Goal: Task Accomplishment & Management: Manage account settings

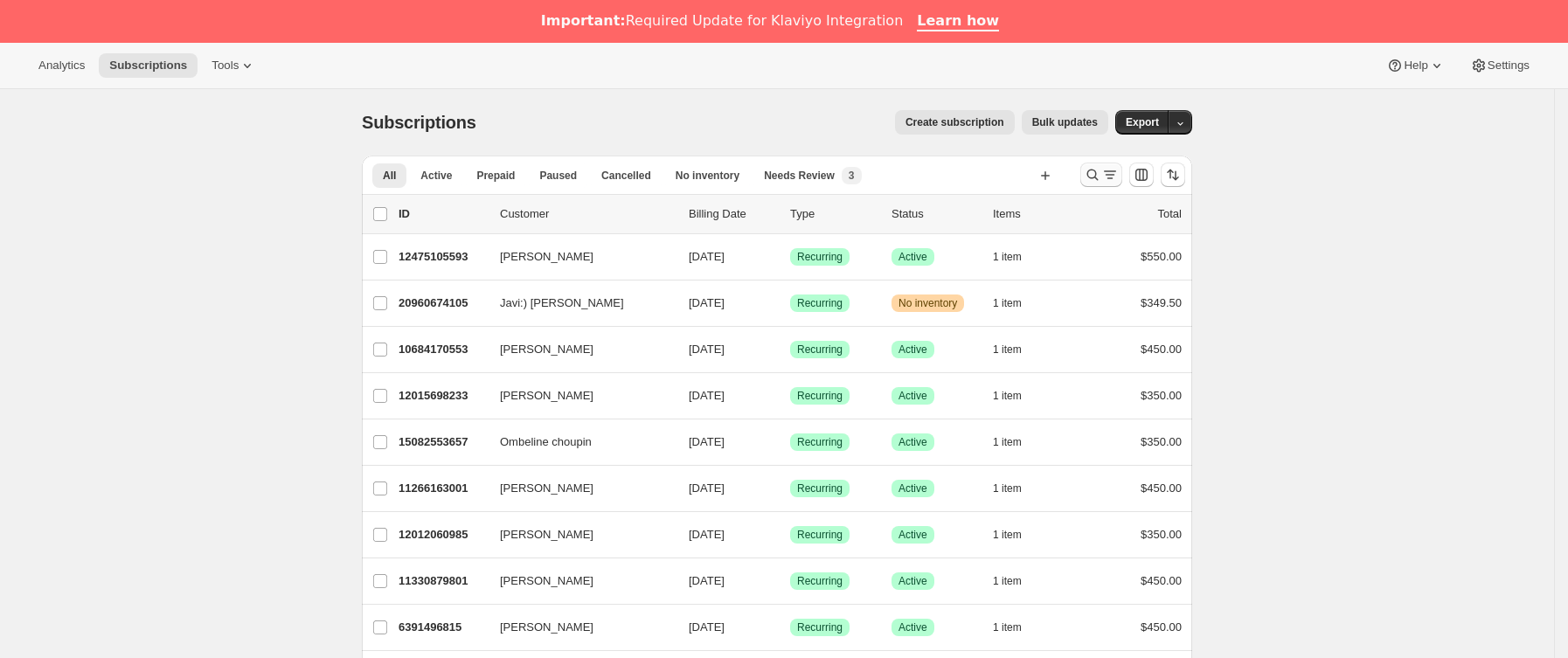
click at [1101, 170] on icon "Buscar y filtrar resultados" at bounding box center [1092, 175] width 18 height 18
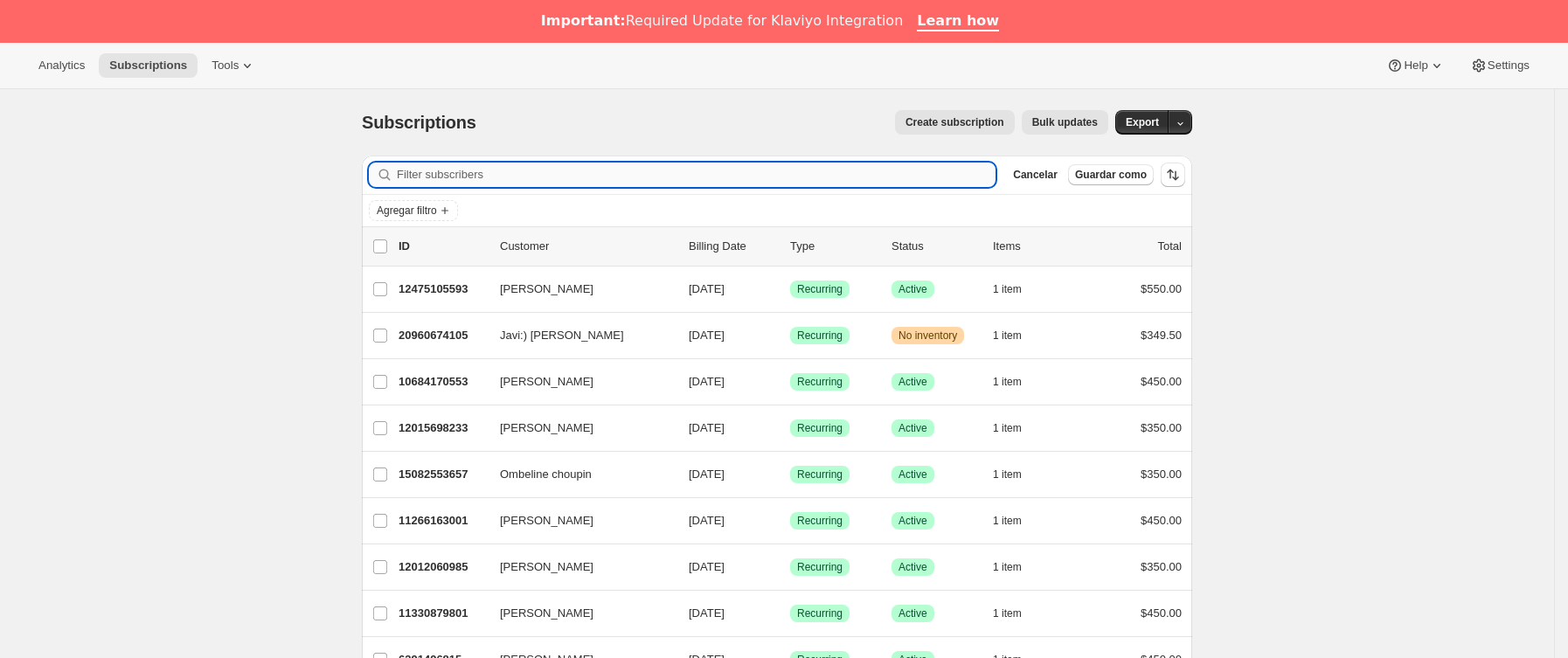
paste input "[EMAIL_ADDRESS][DOMAIN_NAME]"
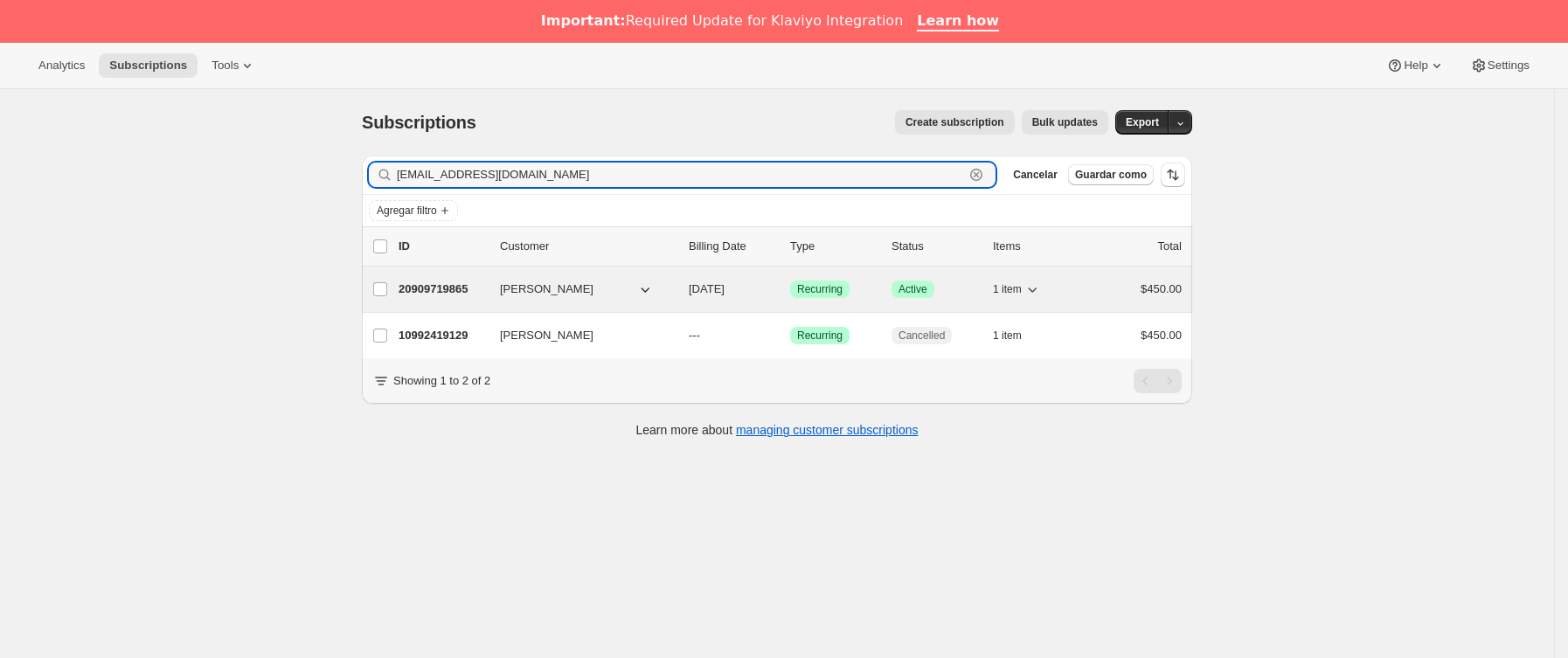
type input "[EMAIL_ADDRESS][DOMAIN_NAME]"
click at [494, 289] on div "20909719865 [PERSON_NAME] [DATE] Logrado Recurring Logrado Active 1 item $450.00" at bounding box center [790, 289] width 783 height 25
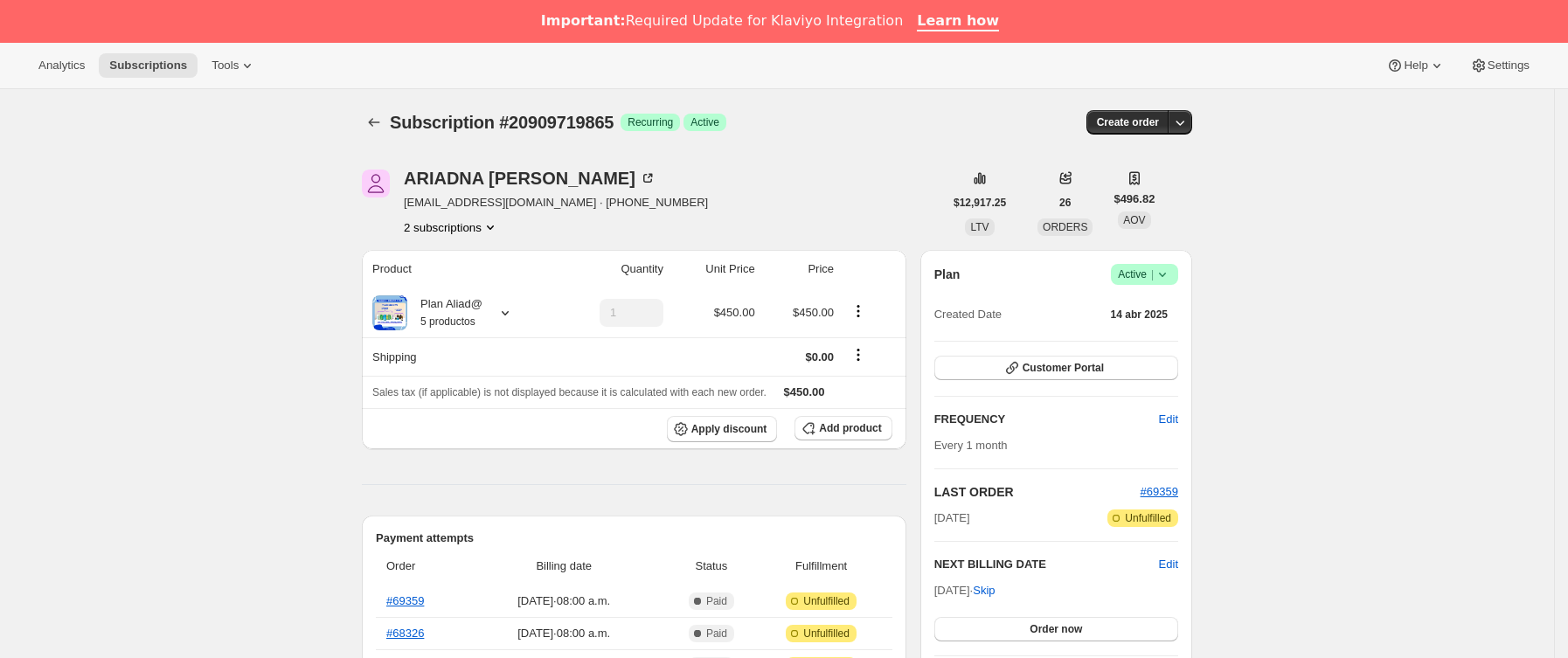
click at [1164, 276] on icon at bounding box center [1162, 274] width 18 height 18
click at [1159, 332] on span "Cancel subscription" at bounding box center [1152, 338] width 99 height 13
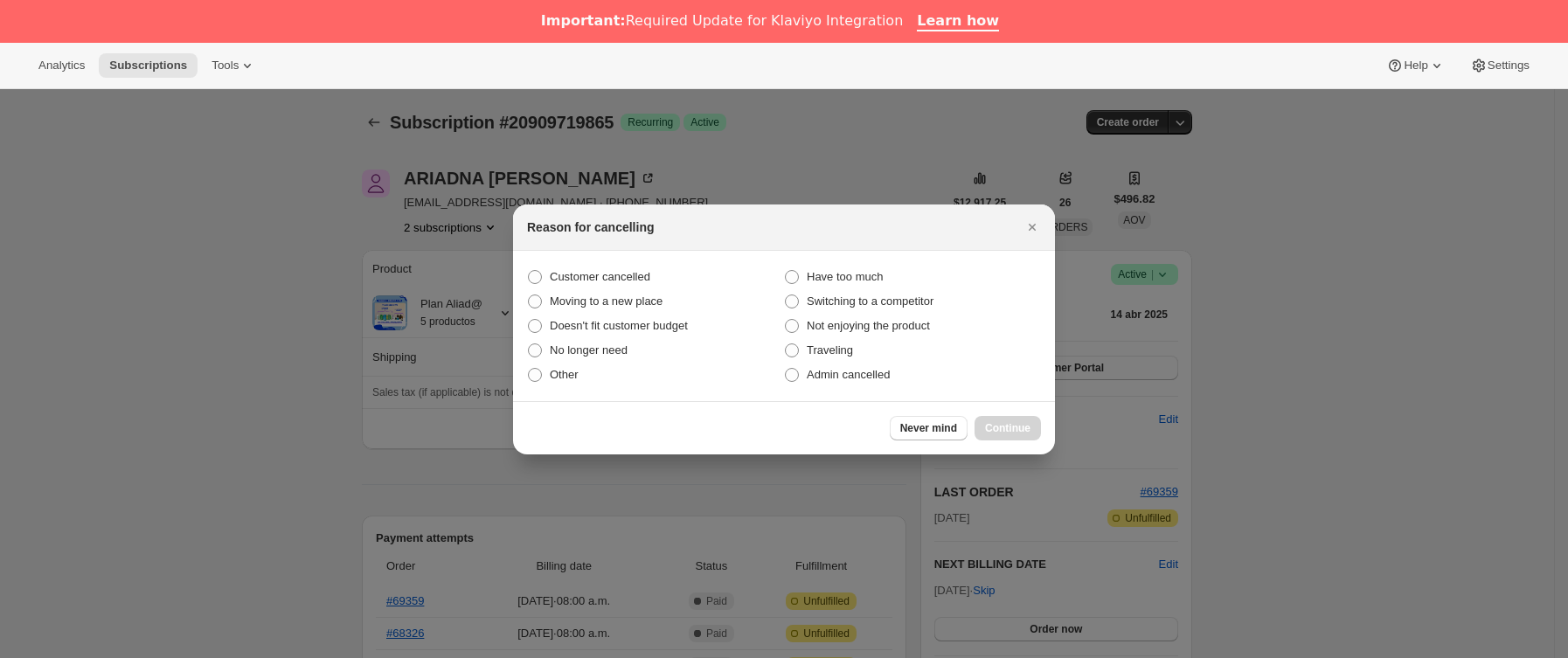
click at [598, 255] on section "Customer cancelled Have too much Moving to a new place Switching to a competito…" at bounding box center [784, 325] width 542 height 150
click at [606, 270] on span "Customer cancelled" at bounding box center [599, 276] width 100 height 13
click at [528, 270] on input "Customer cancelled" at bounding box center [527, 270] width 1 height 1
radio input "true"
click at [1023, 428] on span "Continue" at bounding box center [1007, 428] width 45 height 14
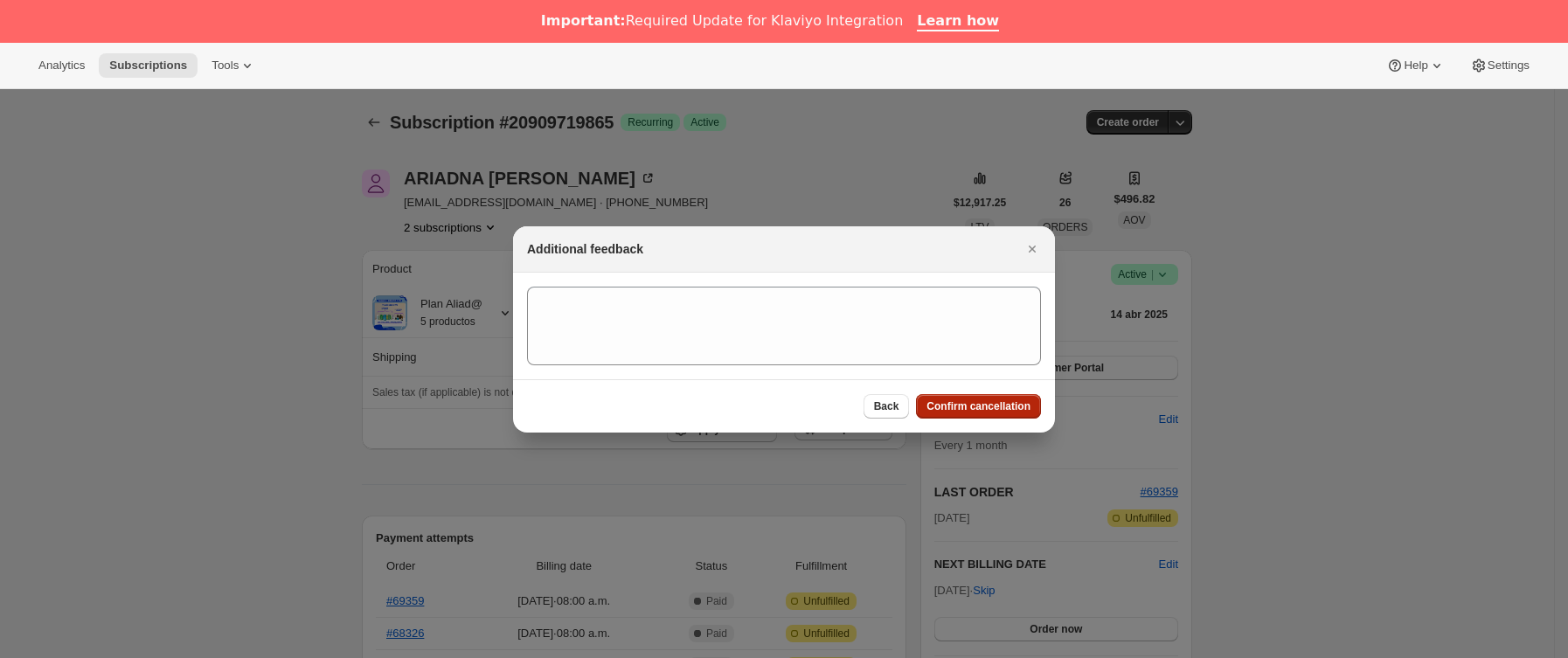
click at [1010, 407] on span "Confirm cancellation" at bounding box center [978, 407] width 104 height 14
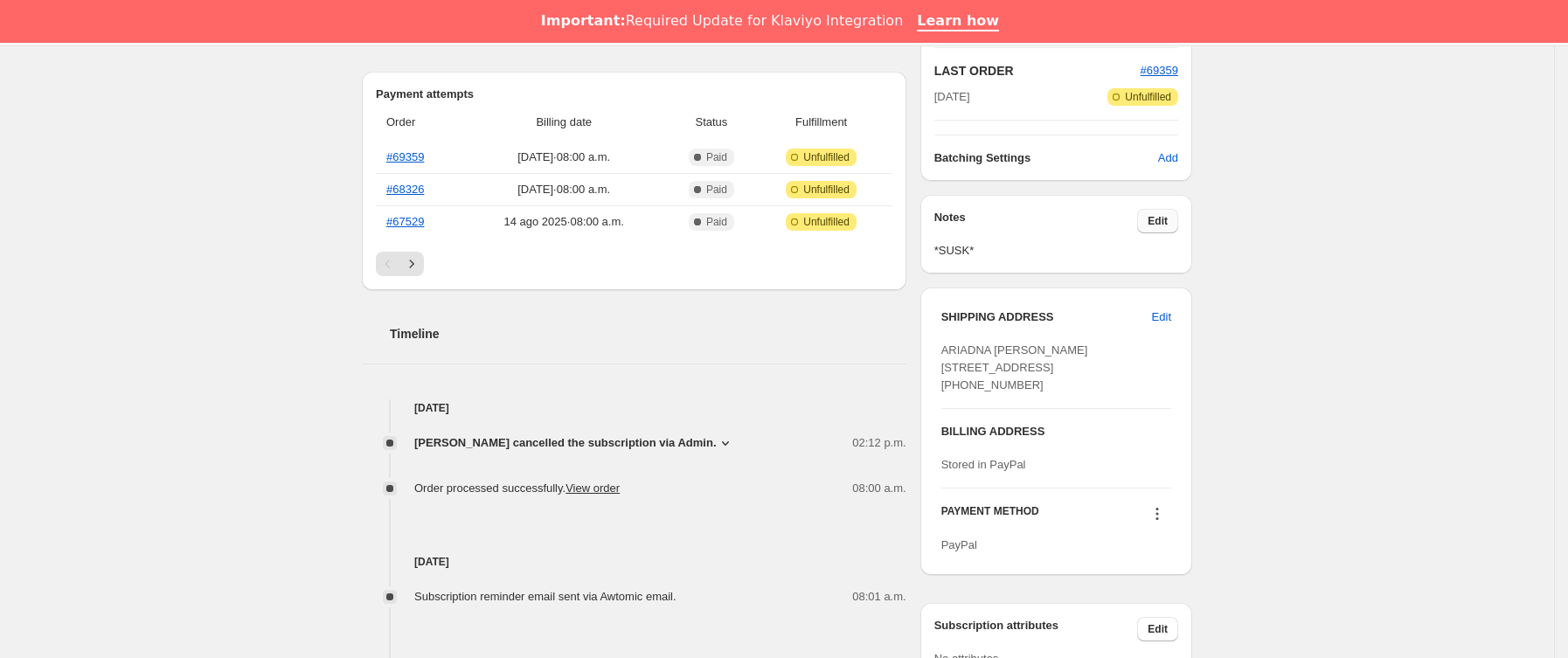
click at [1177, 220] on button "Edit" at bounding box center [1157, 221] width 41 height 25
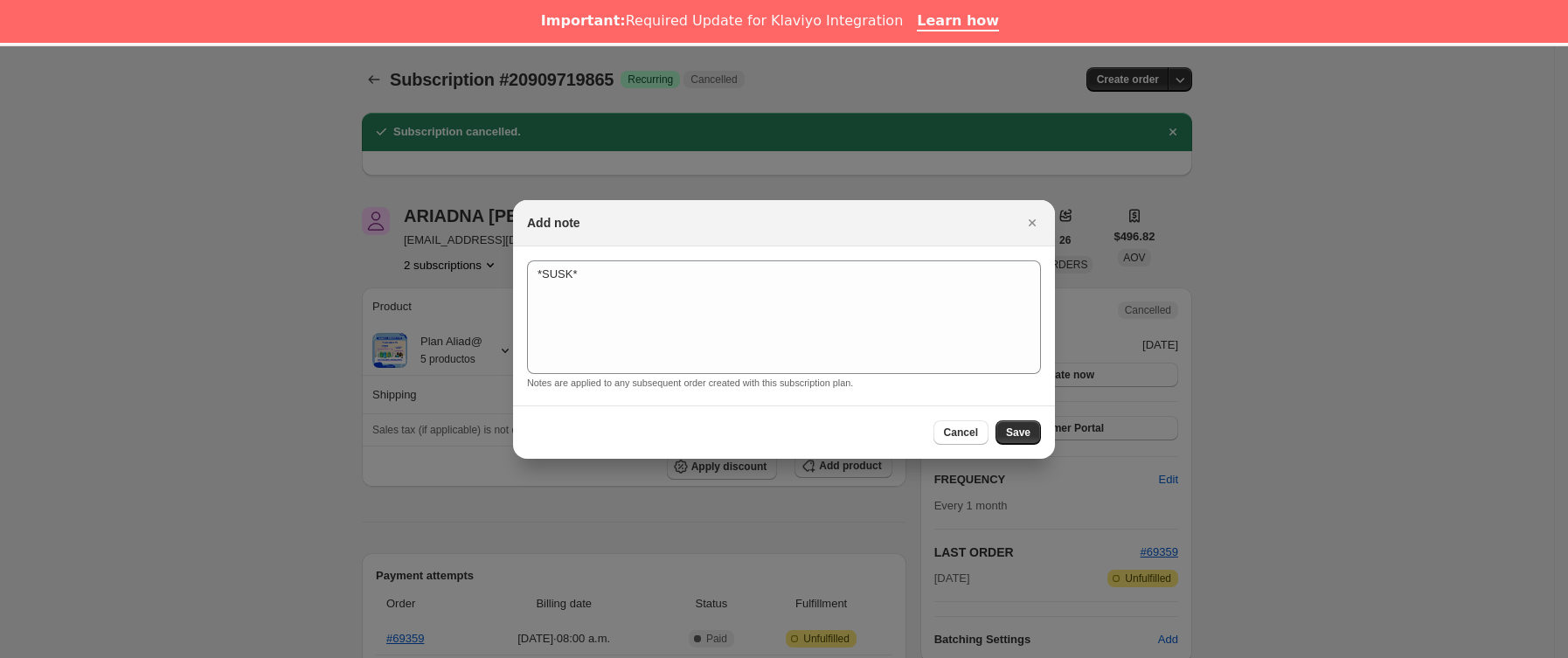
scroll to position [524, 0]
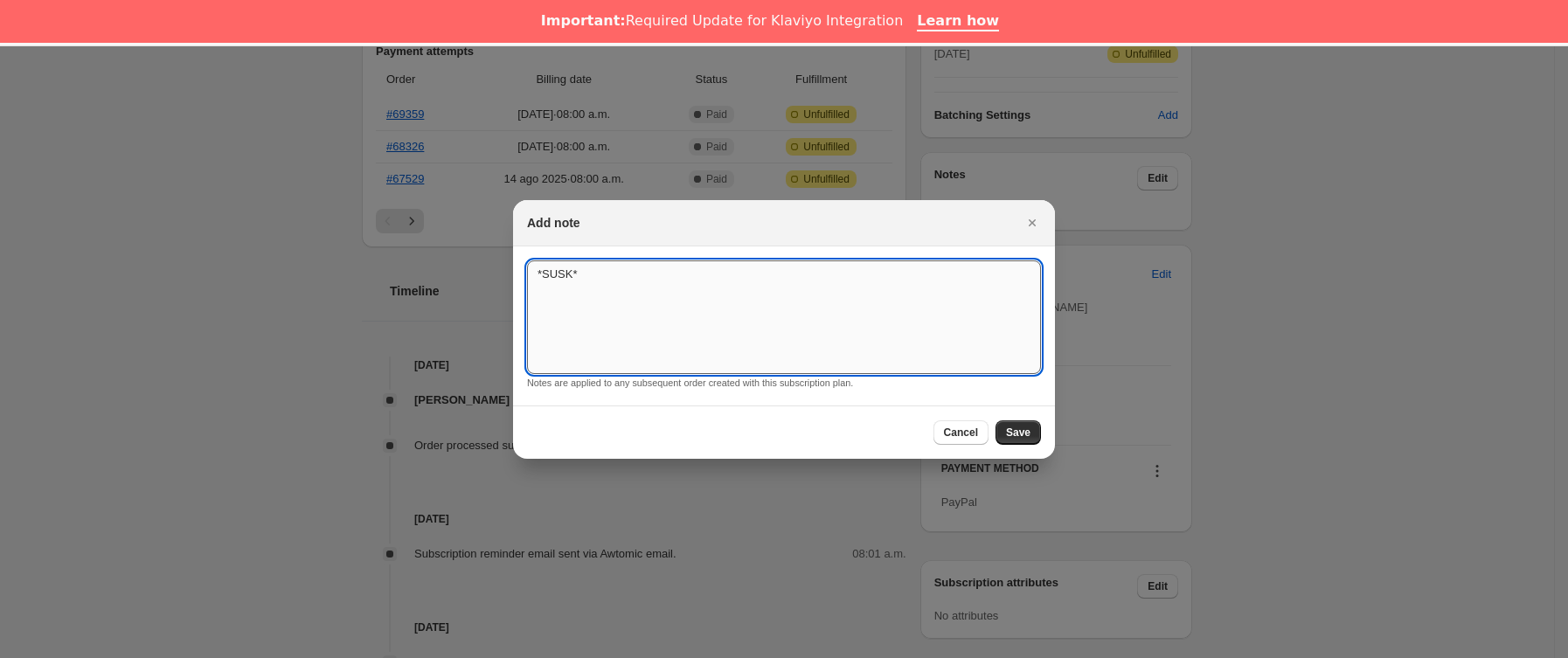
drag, startPoint x: 734, startPoint y: 263, endPoint x: 740, endPoint y: 271, distance: 10.0
click at [737, 265] on textarea "*SUSK*" at bounding box center [783, 317] width 514 height 114
type textarea "*SUSK* SIN RESPUESTA"
click at [1020, 433] on span "Save" at bounding box center [1018, 432] width 25 height 14
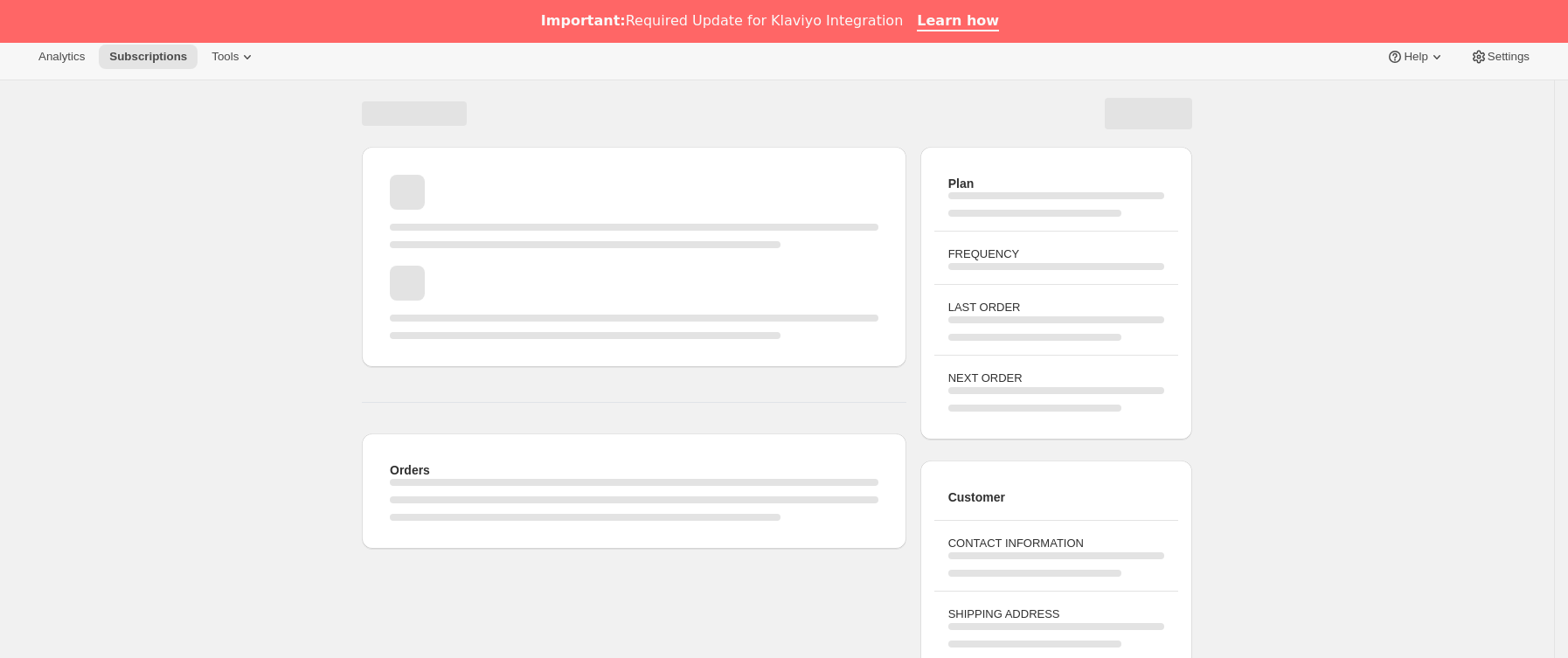
scroll to position [0, 0]
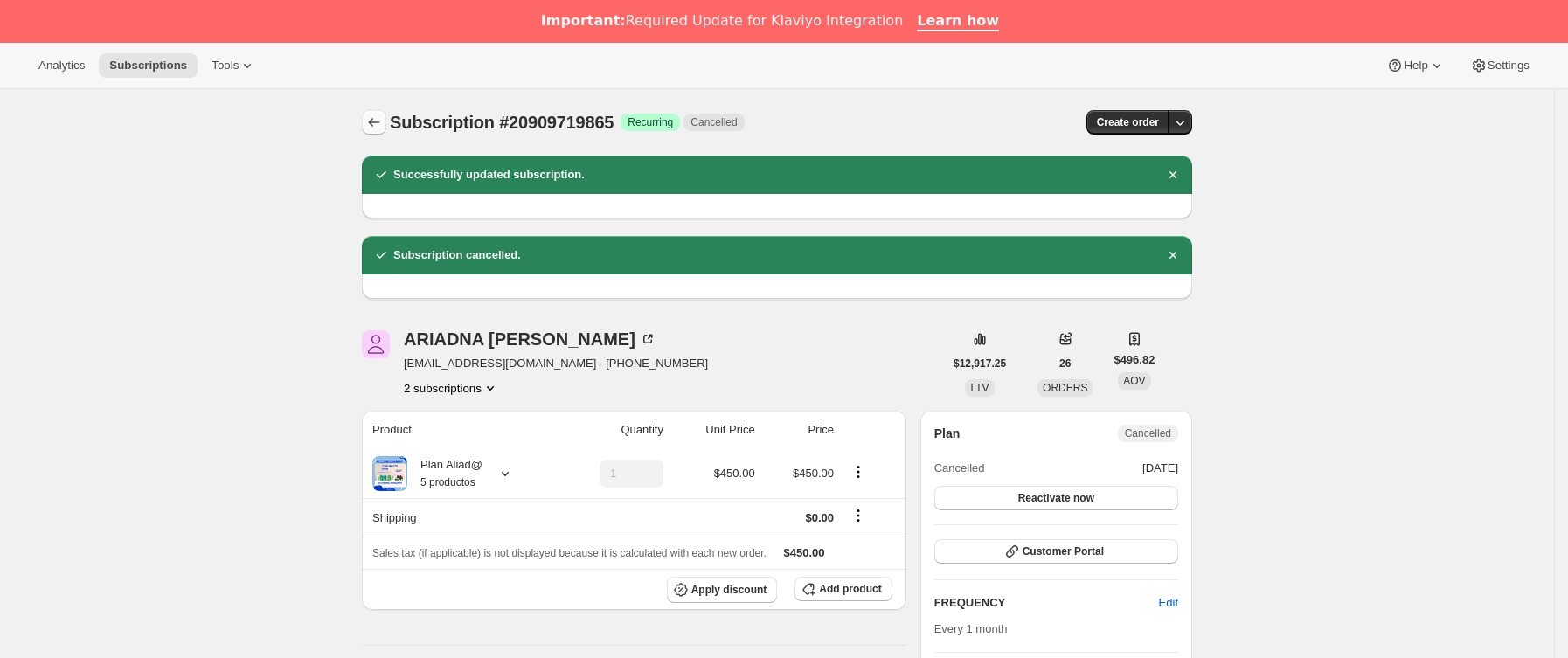
click at [372, 123] on icon "Subscriptions" at bounding box center [374, 123] width 18 height 18
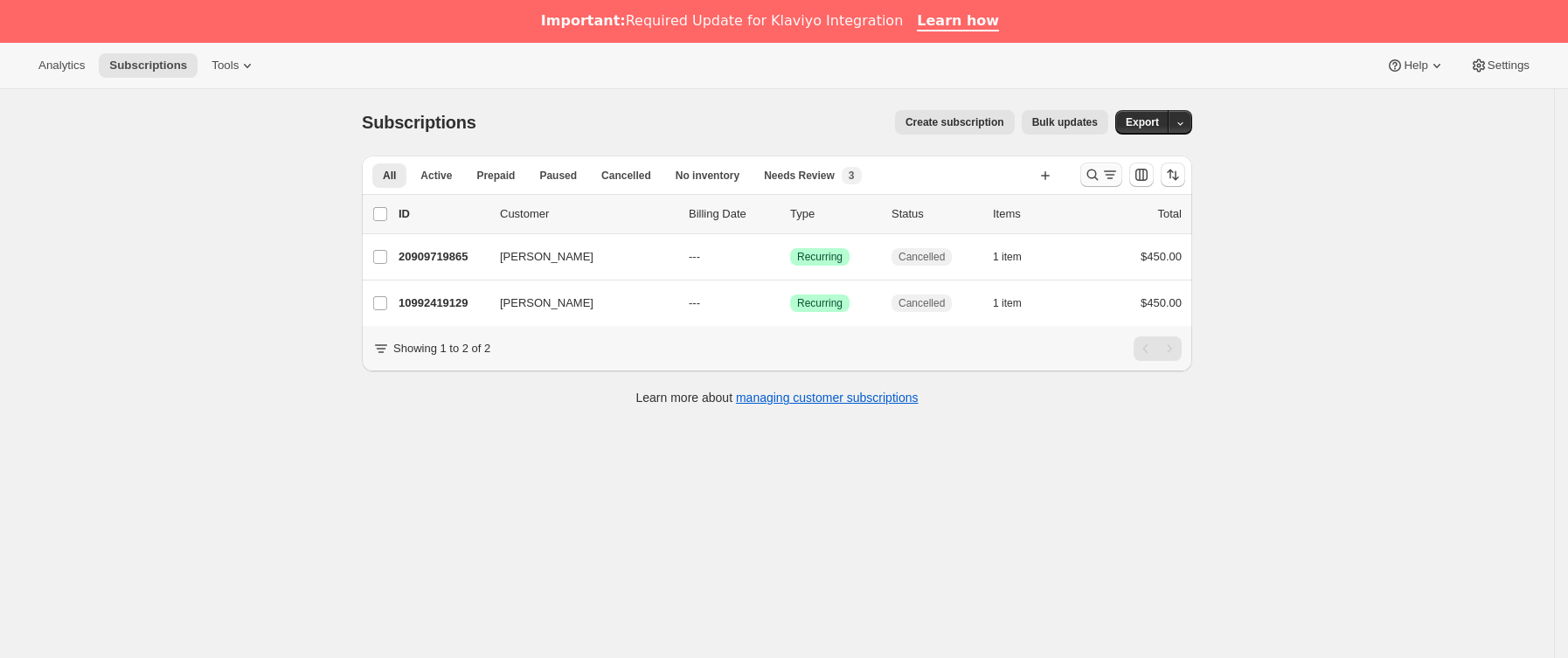
click at [1094, 184] on icon "Buscar y filtrar resultados" at bounding box center [1092, 175] width 18 height 18
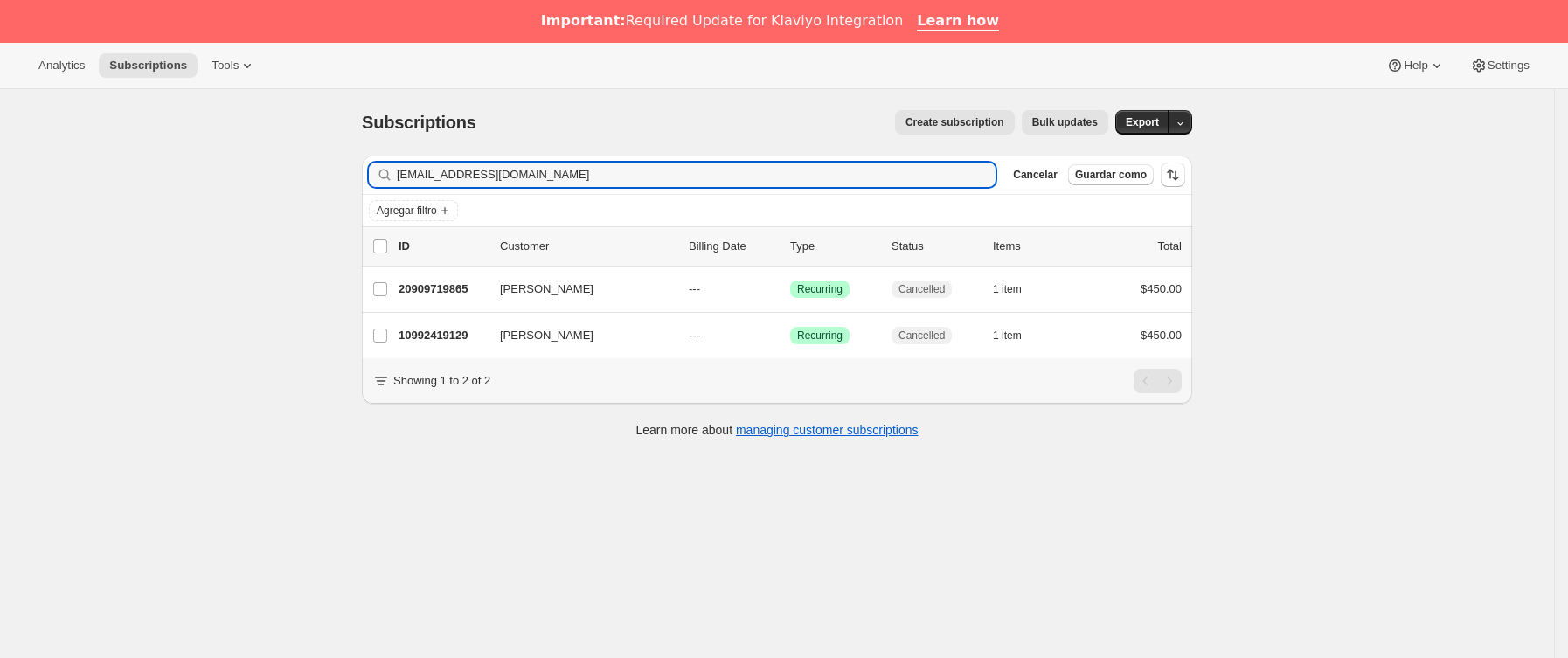
click at [234, 184] on div "Subscriptions. Esta página está lista Subscriptions Create subscription Bulk up…" at bounding box center [777, 417] width 1554 height 658
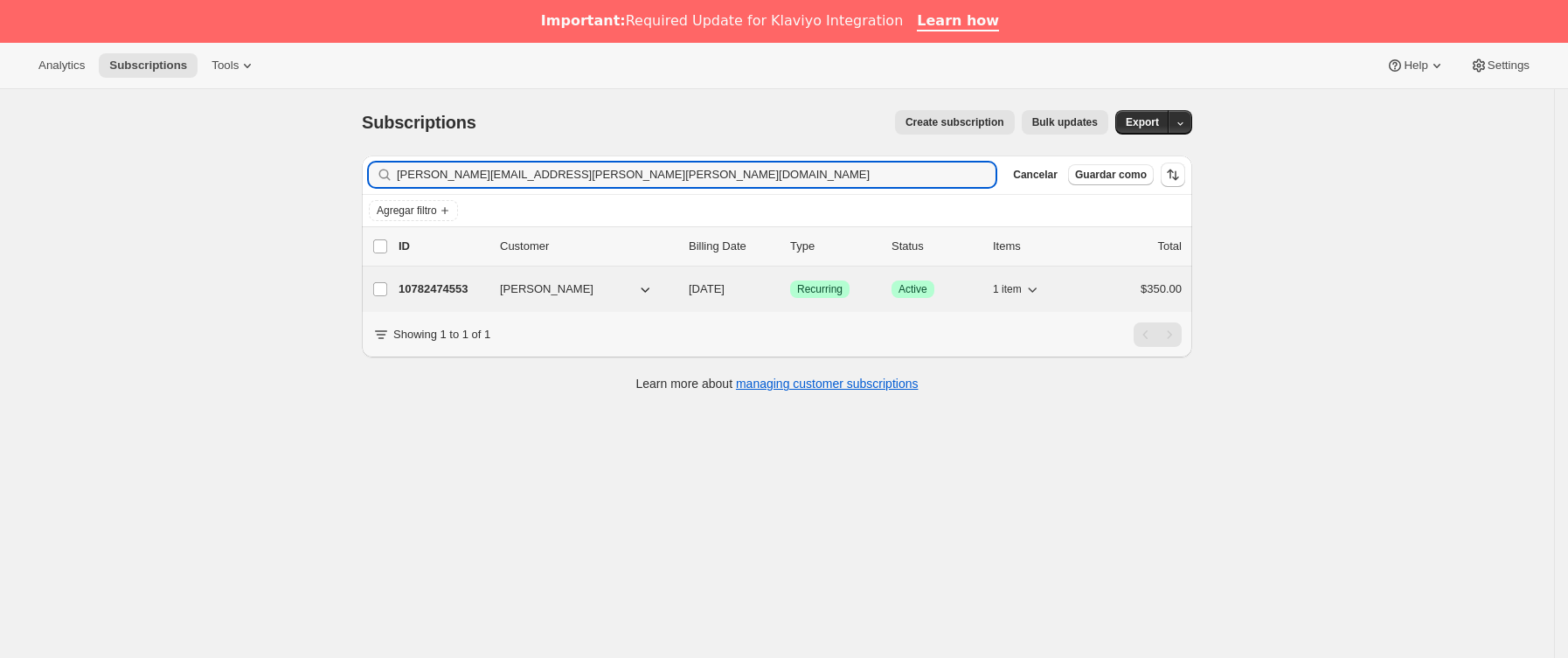
type input "[PERSON_NAME][EMAIL_ADDRESS][PERSON_NAME][PERSON_NAME][DOMAIN_NAME]"
click at [478, 297] on p "10782474553" at bounding box center [442, 289] width 87 height 18
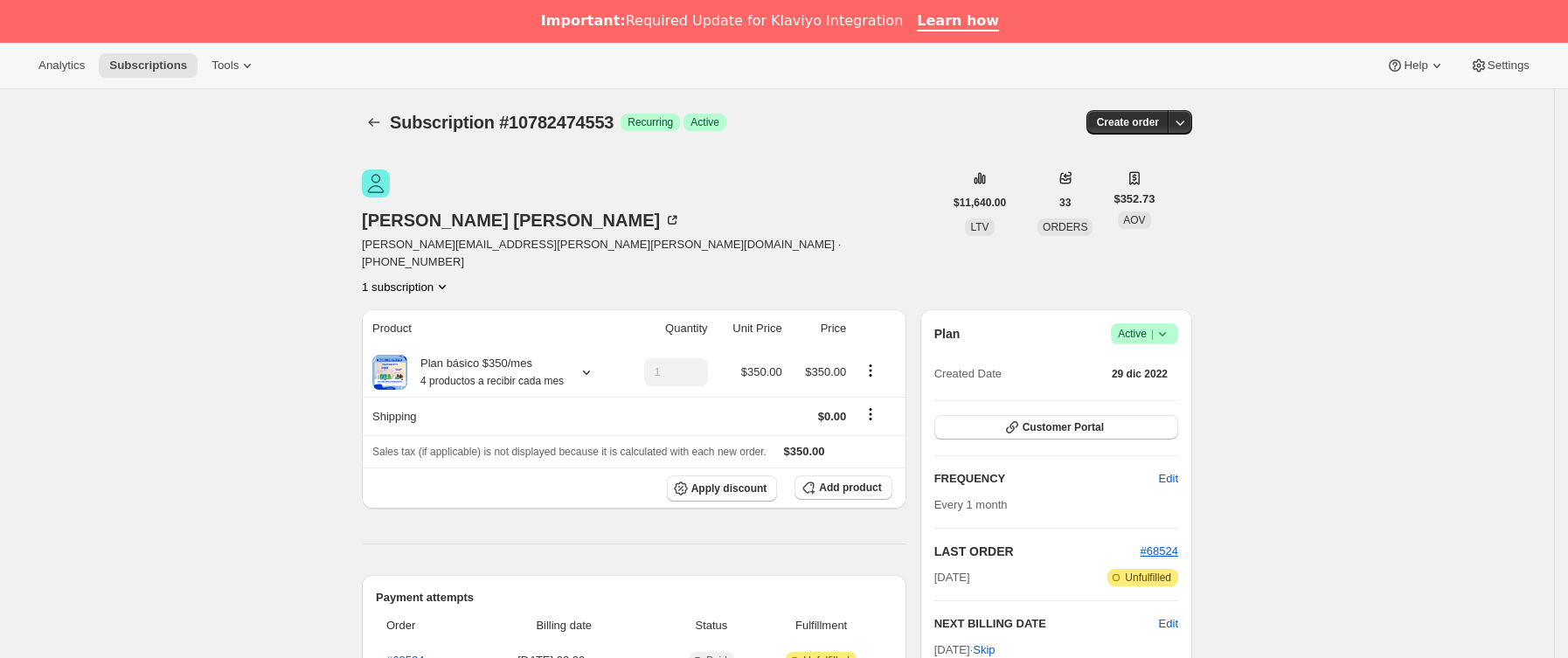
click at [1162, 325] on icon at bounding box center [1162, 334] width 18 height 18
click at [1129, 332] on span "Cancel subscription" at bounding box center [1152, 338] width 99 height 13
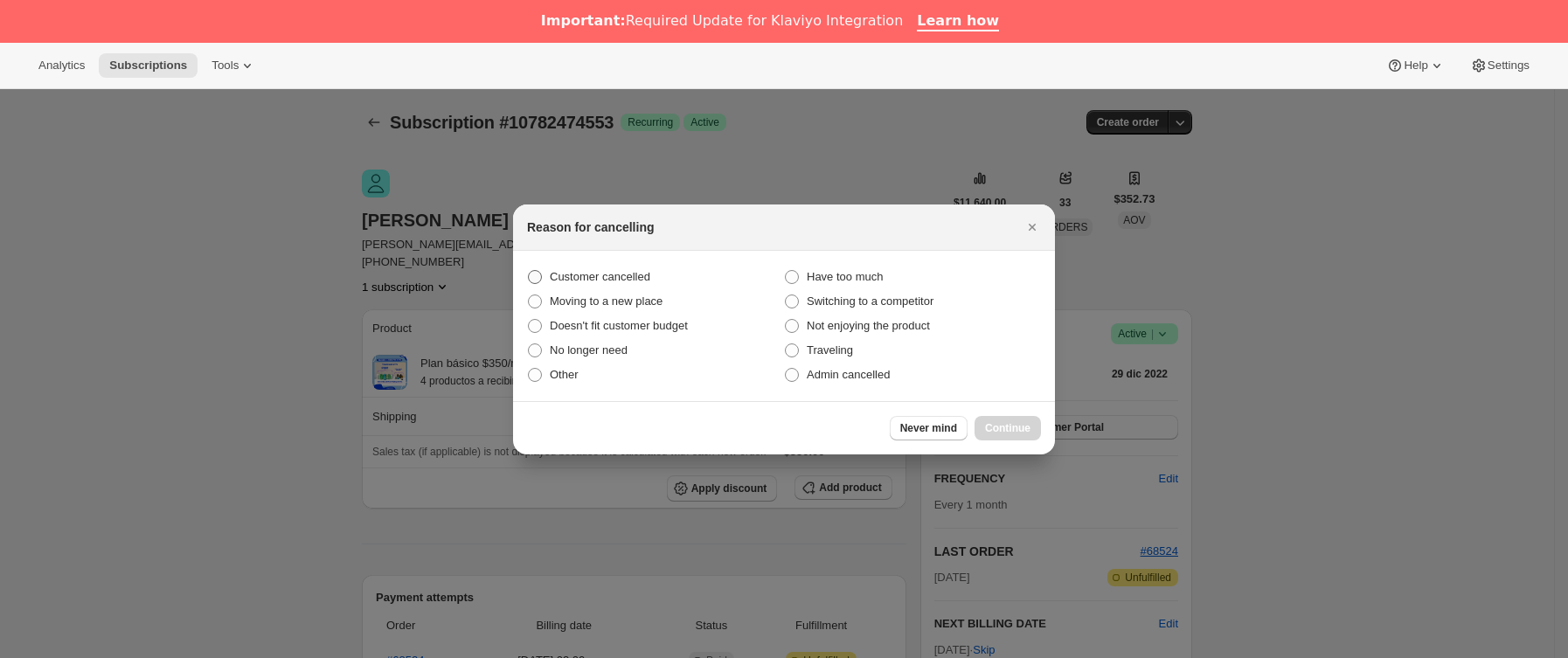
click at [619, 270] on span "Customer cancelled" at bounding box center [599, 276] width 100 height 13
click at [528, 270] on input "Customer cancelled" at bounding box center [527, 270] width 1 height 1
radio input "true"
click at [1012, 421] on span "Continue" at bounding box center [1007, 428] width 45 height 14
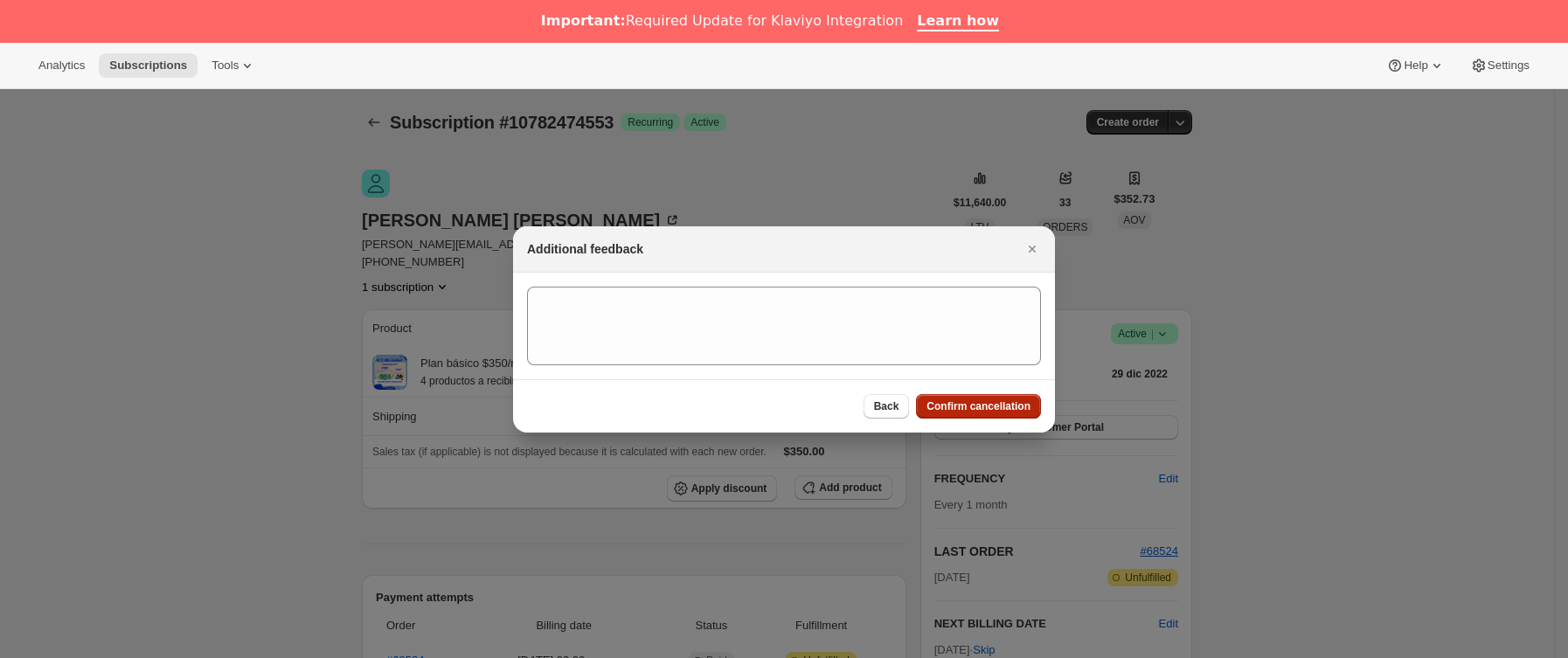
click at [996, 402] on span "Confirm cancellation" at bounding box center [978, 407] width 104 height 14
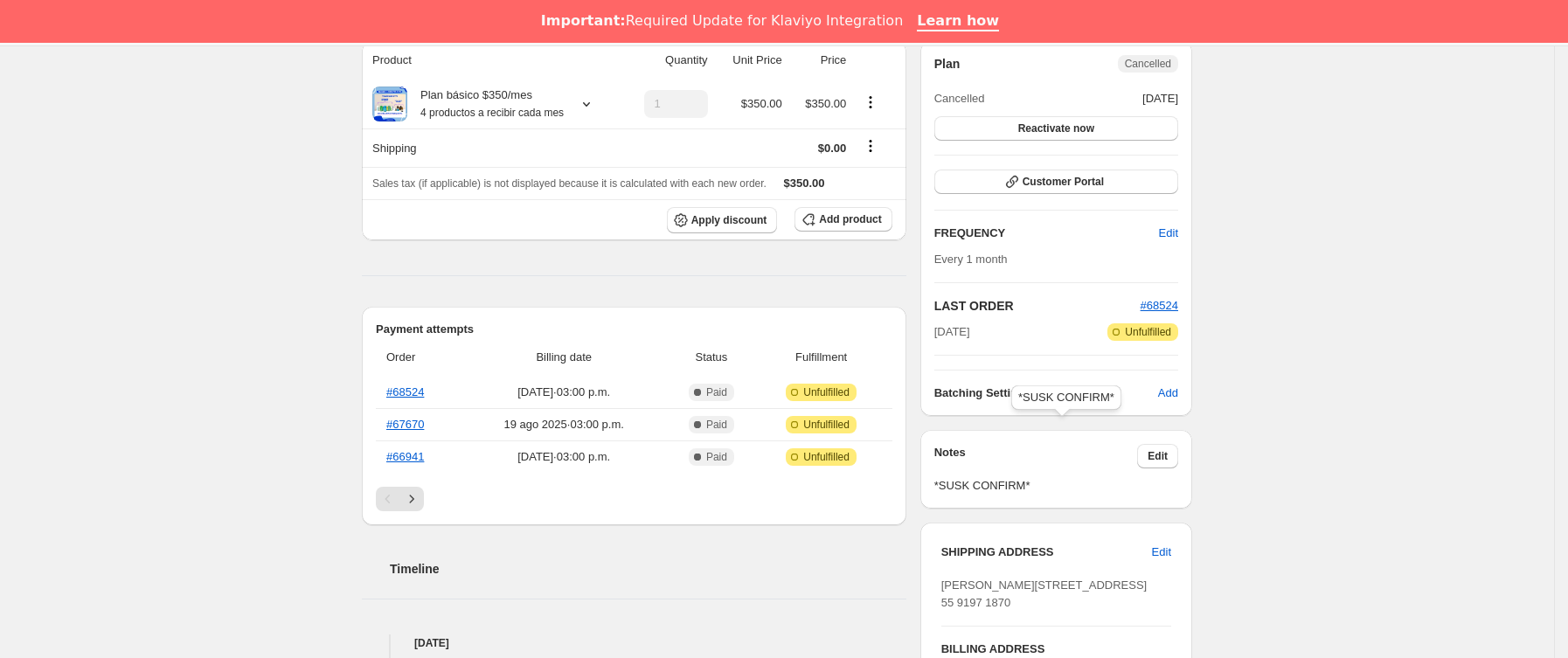
scroll to position [393, 0]
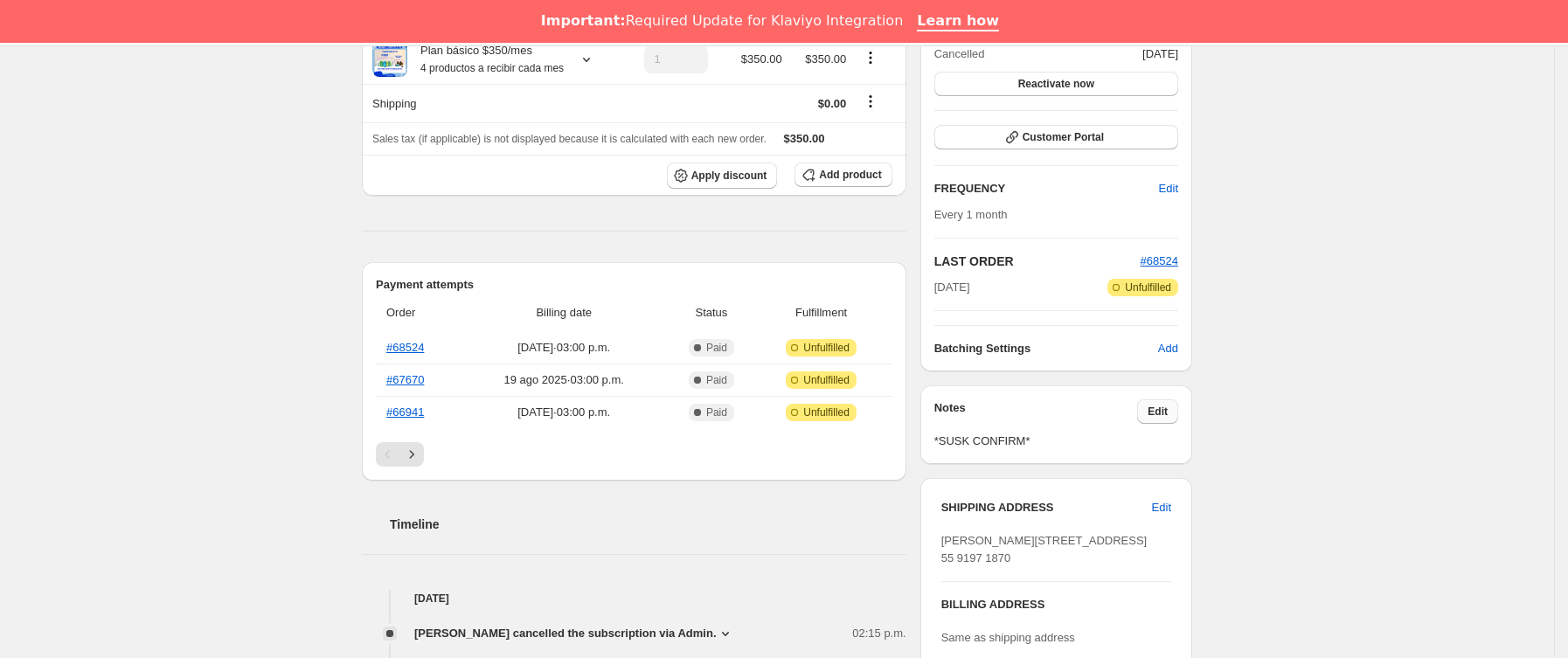
click at [1165, 405] on span "Edit" at bounding box center [1157, 412] width 20 height 14
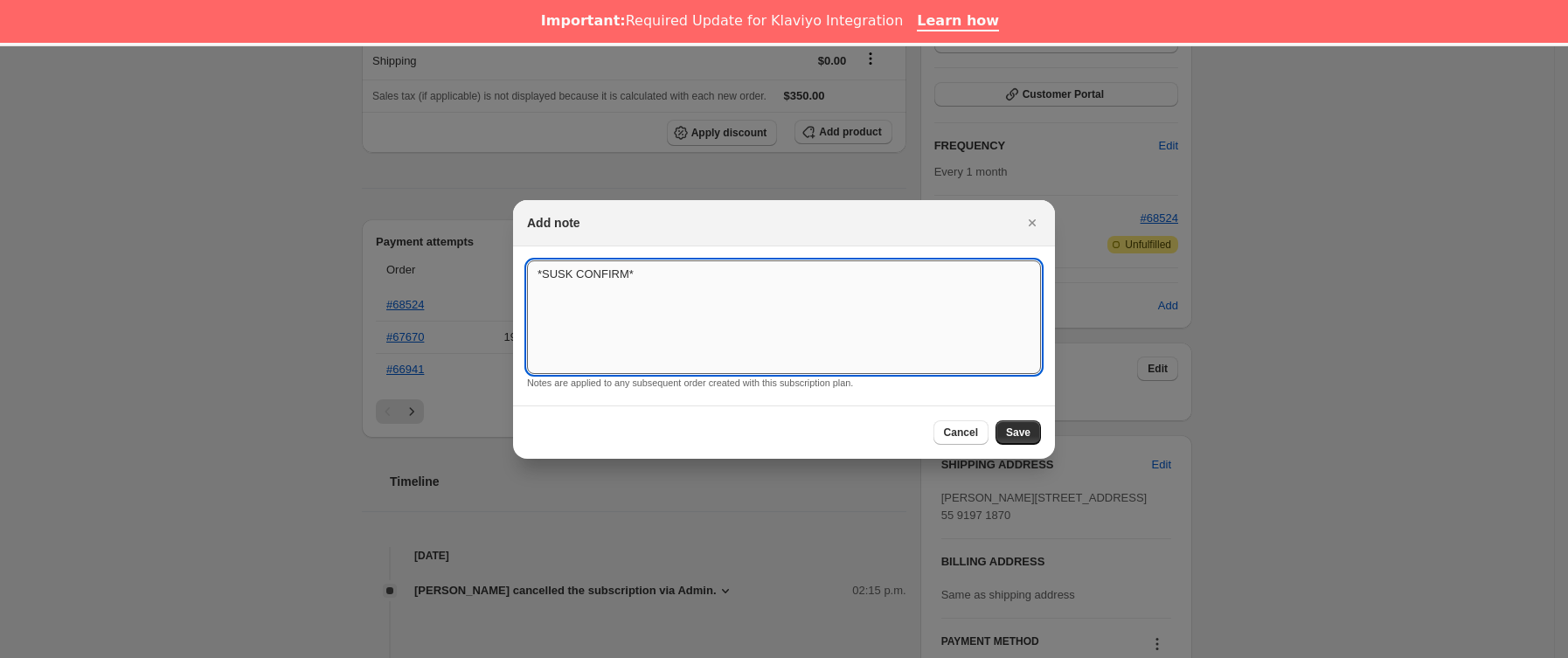
click at [763, 321] on textarea "*SUSK CONFIRM*" at bounding box center [783, 317] width 514 height 114
type textarea "*SUSK CONFIRM* SIN RESPUESTA"
click at [1031, 444] on button "Save" at bounding box center [1018, 432] width 45 height 25
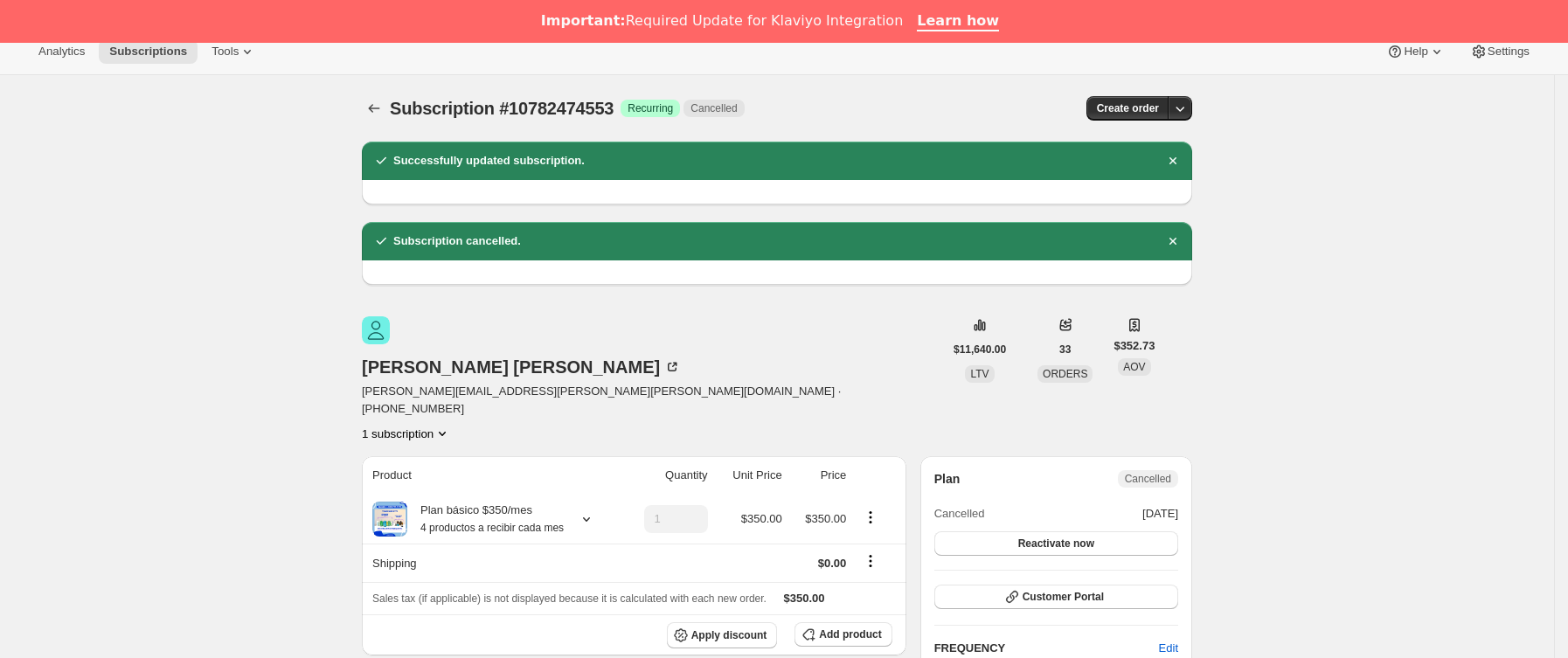
scroll to position [0, 0]
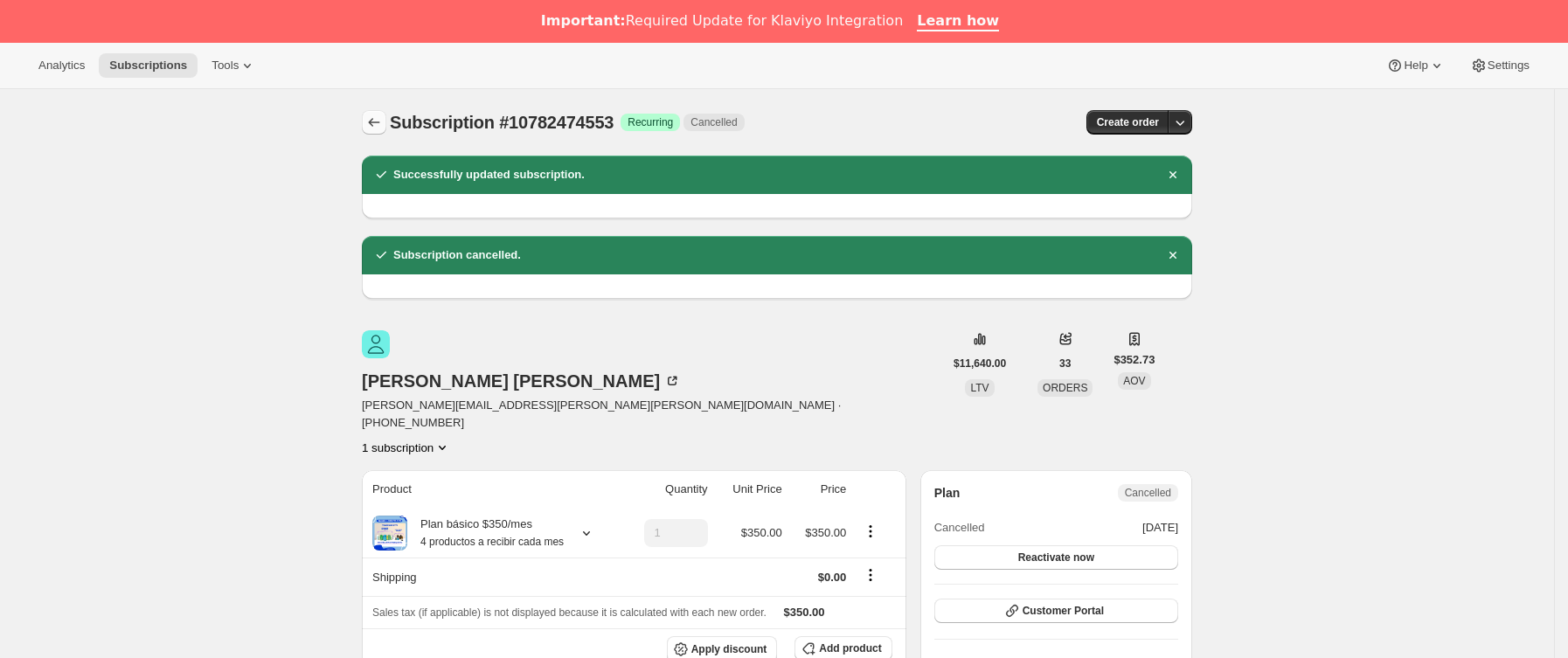
click at [375, 129] on icon "Subscriptions" at bounding box center [374, 123] width 18 height 18
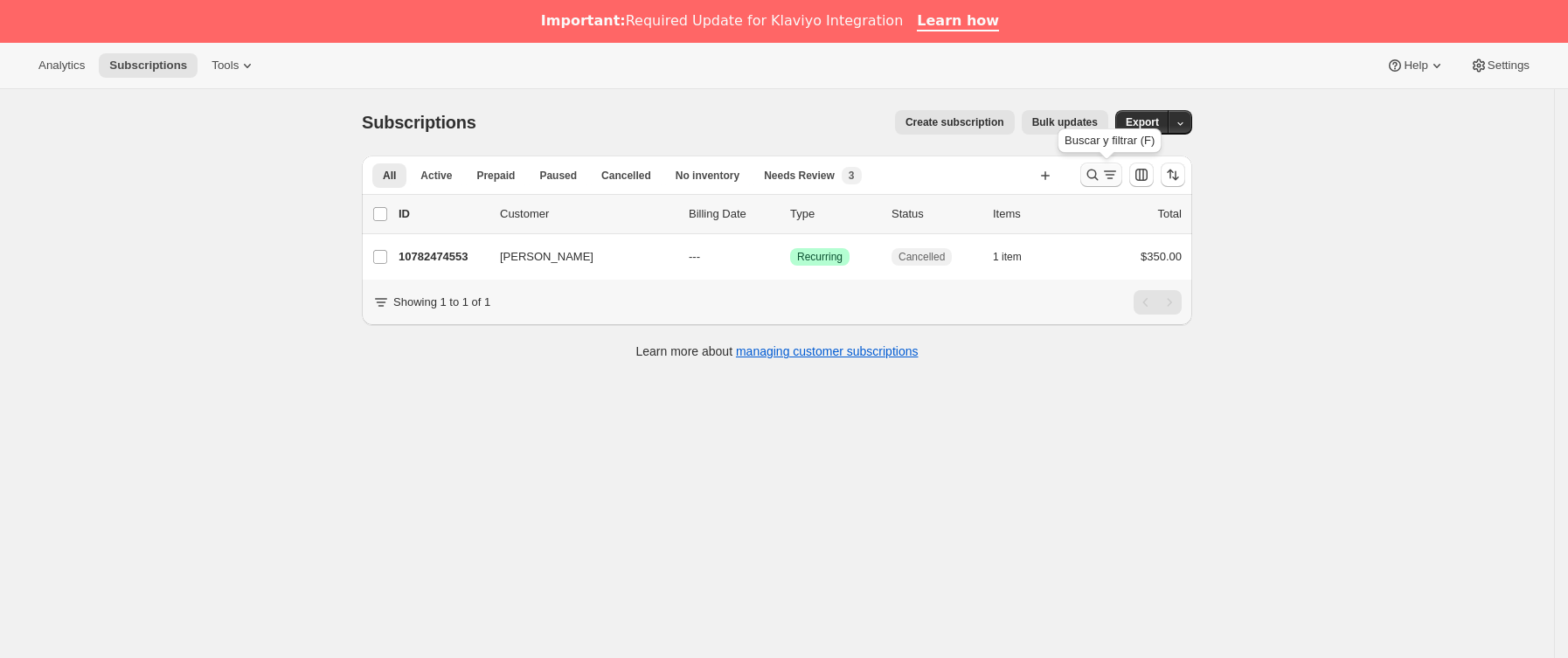
click at [1096, 178] on icon "Buscar y filtrar resultados" at bounding box center [1092, 175] width 18 height 18
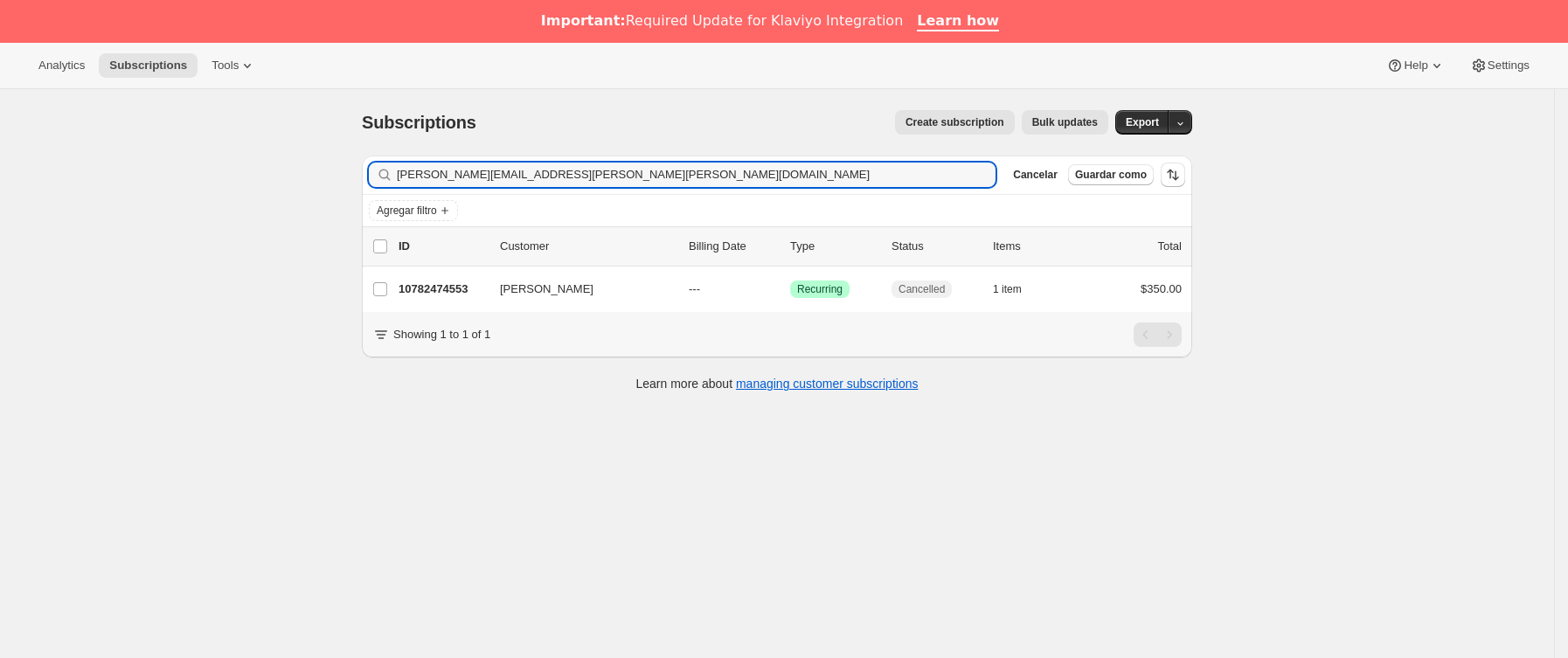
drag, startPoint x: 653, startPoint y: 174, endPoint x: 190, endPoint y: 165, distance: 463.1
click at [190, 165] on div "Subscriptions. Esta página está lista Subscriptions Create subscription Bulk up…" at bounding box center [777, 417] width 1554 height 658
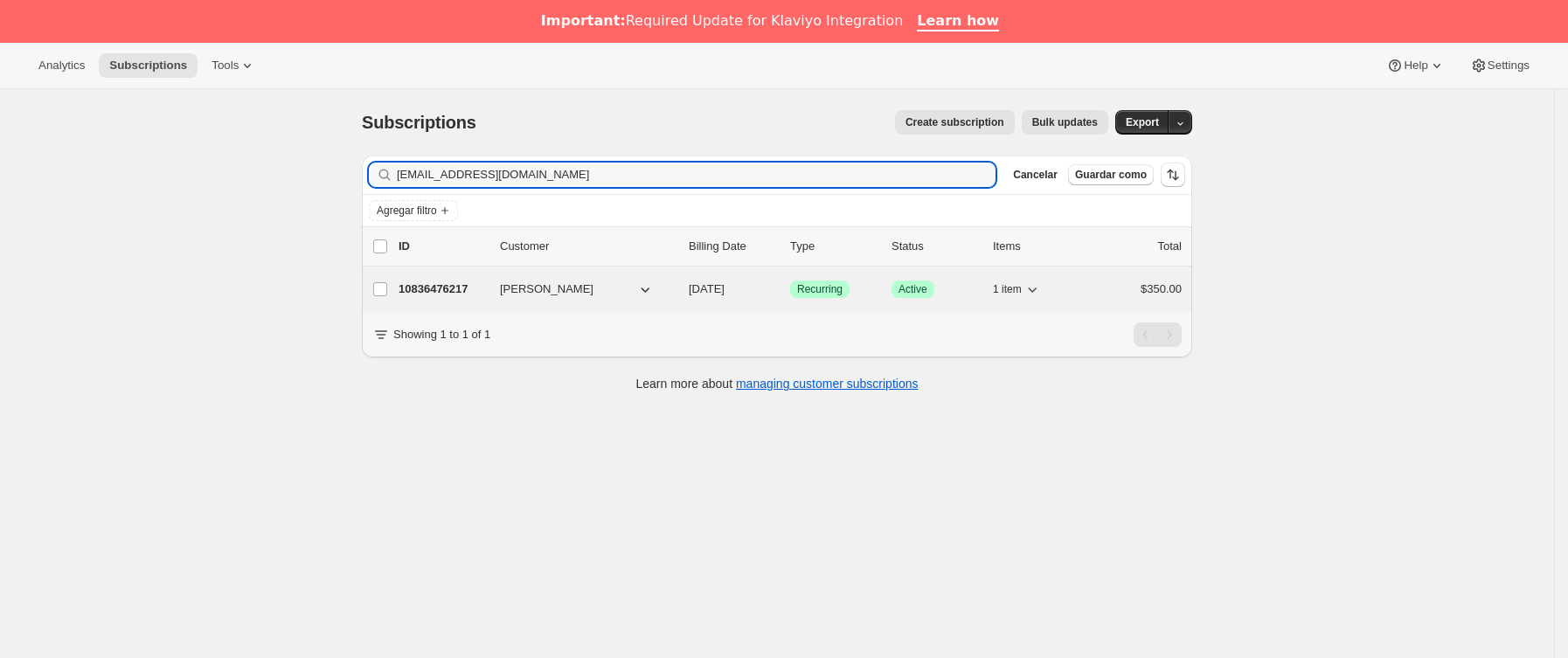
type input "[EMAIL_ADDRESS][DOMAIN_NAME]"
click at [485, 291] on p "10836476217" at bounding box center [442, 289] width 87 height 18
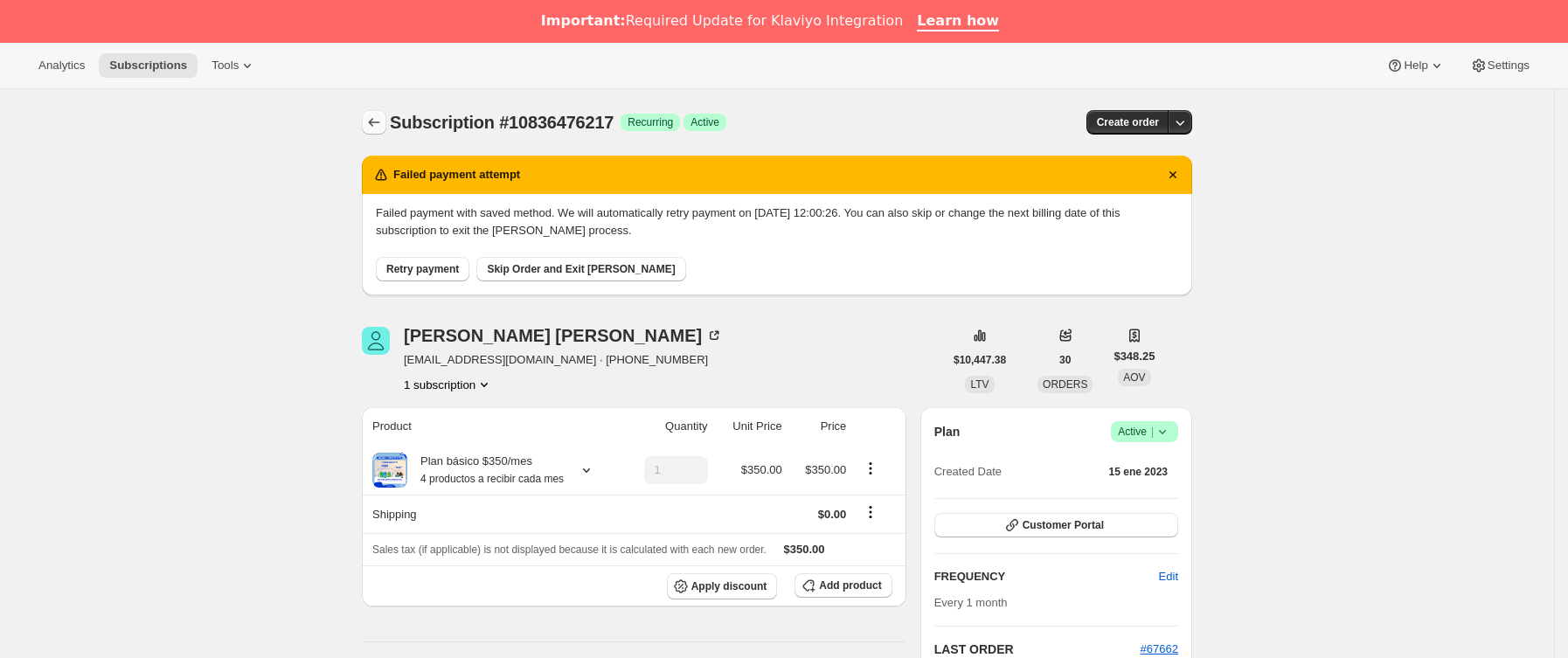
click at [381, 123] on icon "Subscriptions" at bounding box center [374, 123] width 18 height 18
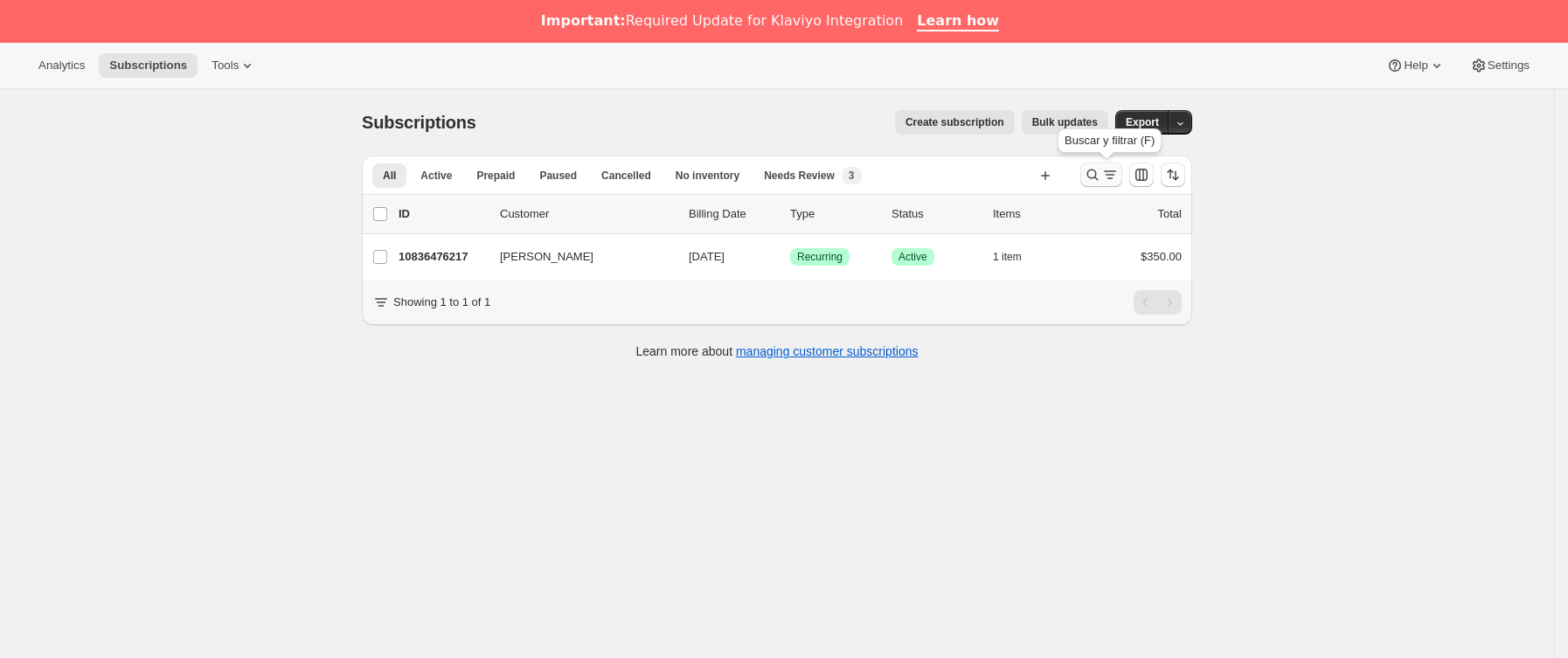
click at [1090, 177] on icon "Buscar y filtrar resultados" at bounding box center [1092, 175] width 18 height 18
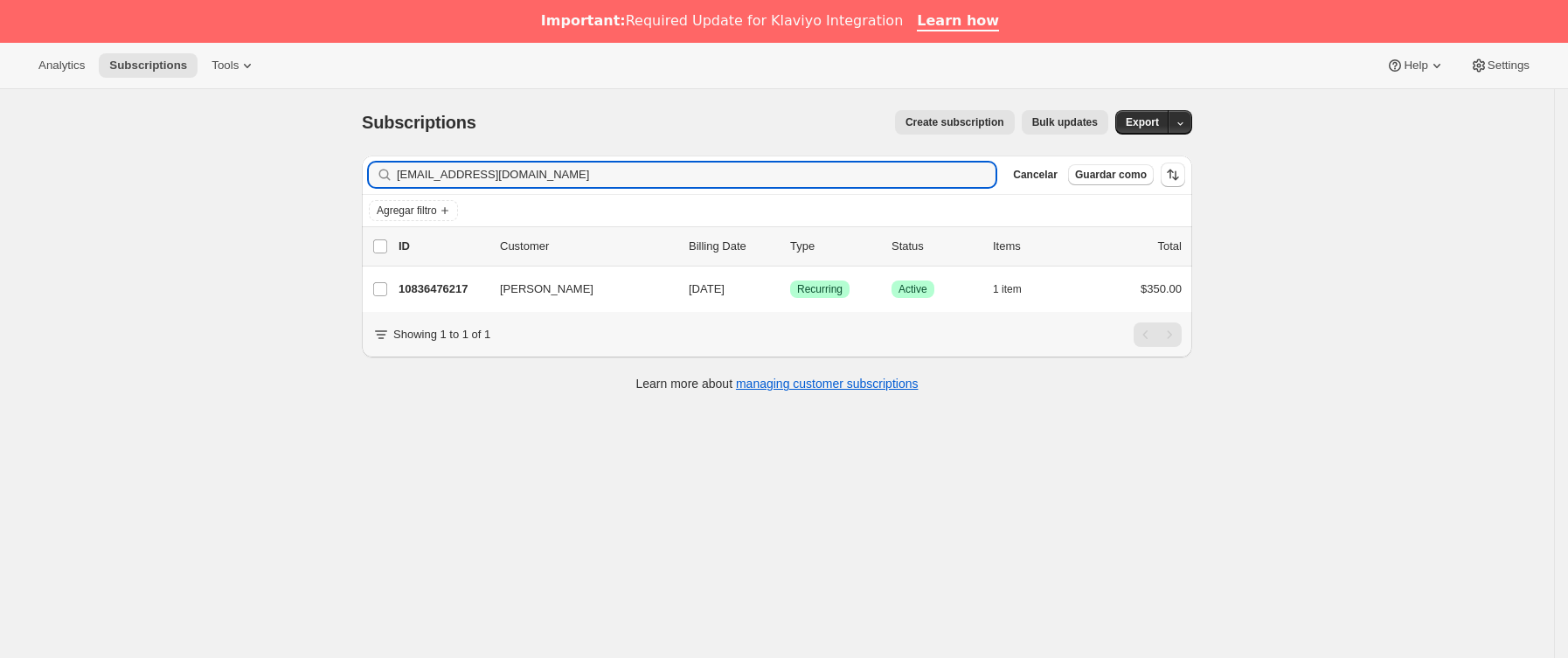
drag, startPoint x: 559, startPoint y: 176, endPoint x: 165, endPoint y: 184, distance: 394.1
click at [165, 184] on div "Subscriptions. Esta página está lista Subscriptions Create subscription Bulk up…" at bounding box center [777, 417] width 1554 height 658
type input "[EMAIL_ADDRESS][DOMAIN_NAME]"
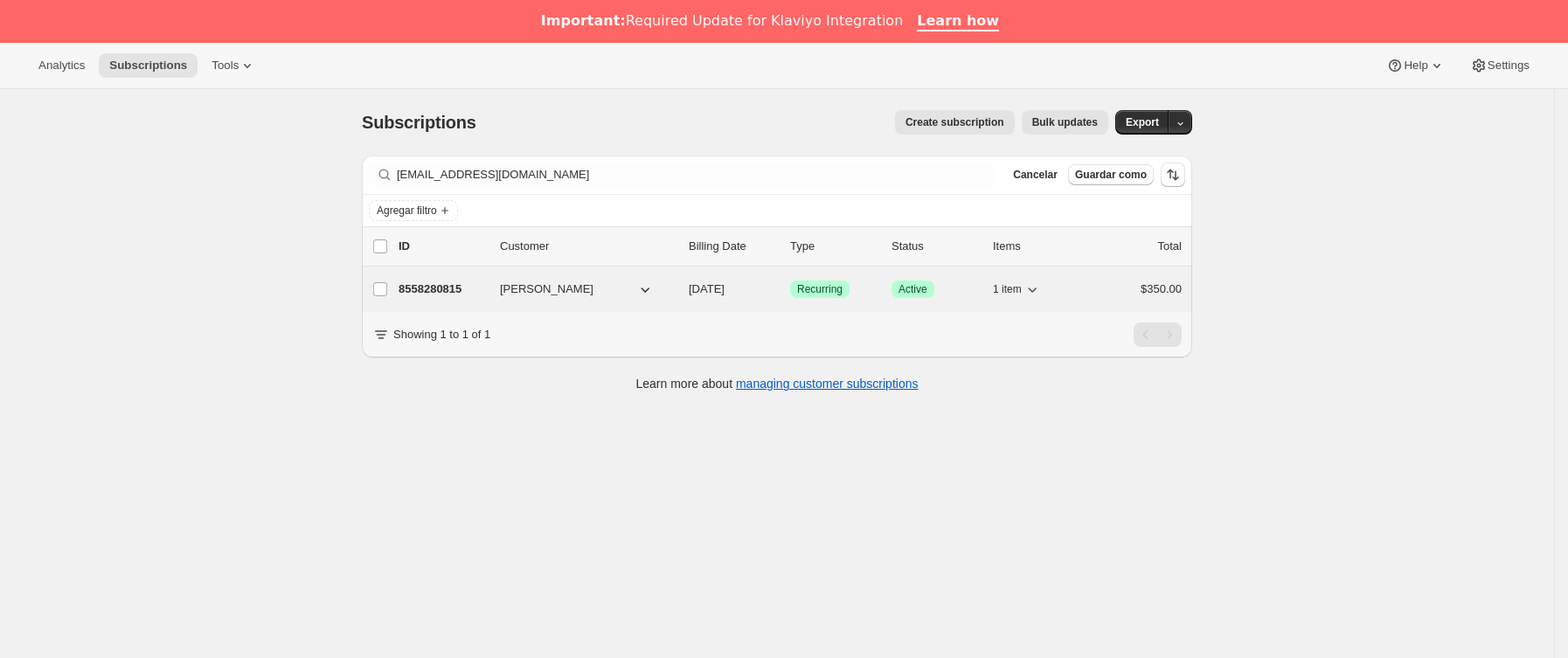
click at [479, 284] on p "8558280815" at bounding box center [442, 289] width 87 height 18
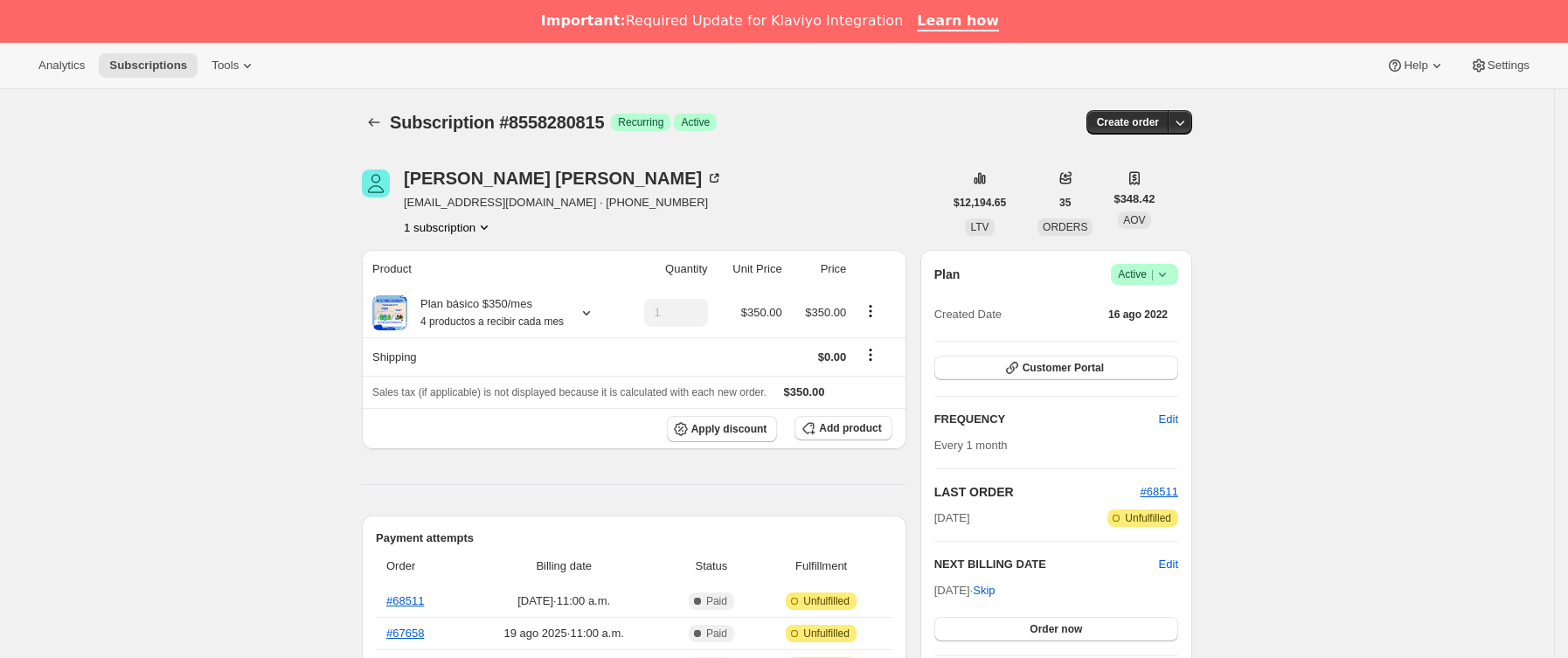
click at [1171, 271] on icon at bounding box center [1162, 274] width 18 height 18
click at [1153, 334] on span "Cancel subscription" at bounding box center [1152, 338] width 99 height 13
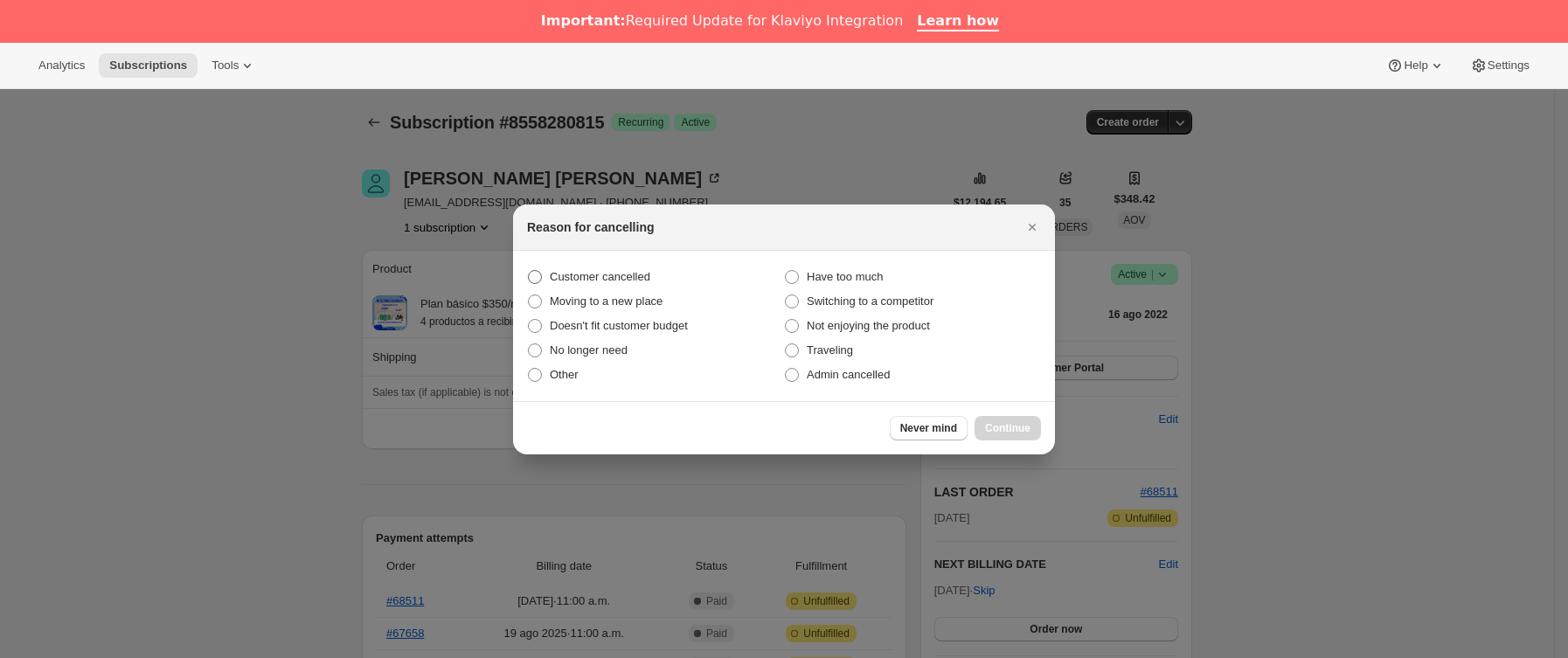
click at [545, 271] on label "Customer cancelled" at bounding box center [654, 277] width 257 height 25
click at [528, 271] on input "Customer cancelled" at bounding box center [527, 270] width 1 height 1
radio input "true"
click at [983, 424] on button "Continue" at bounding box center [1007, 428] width 67 height 25
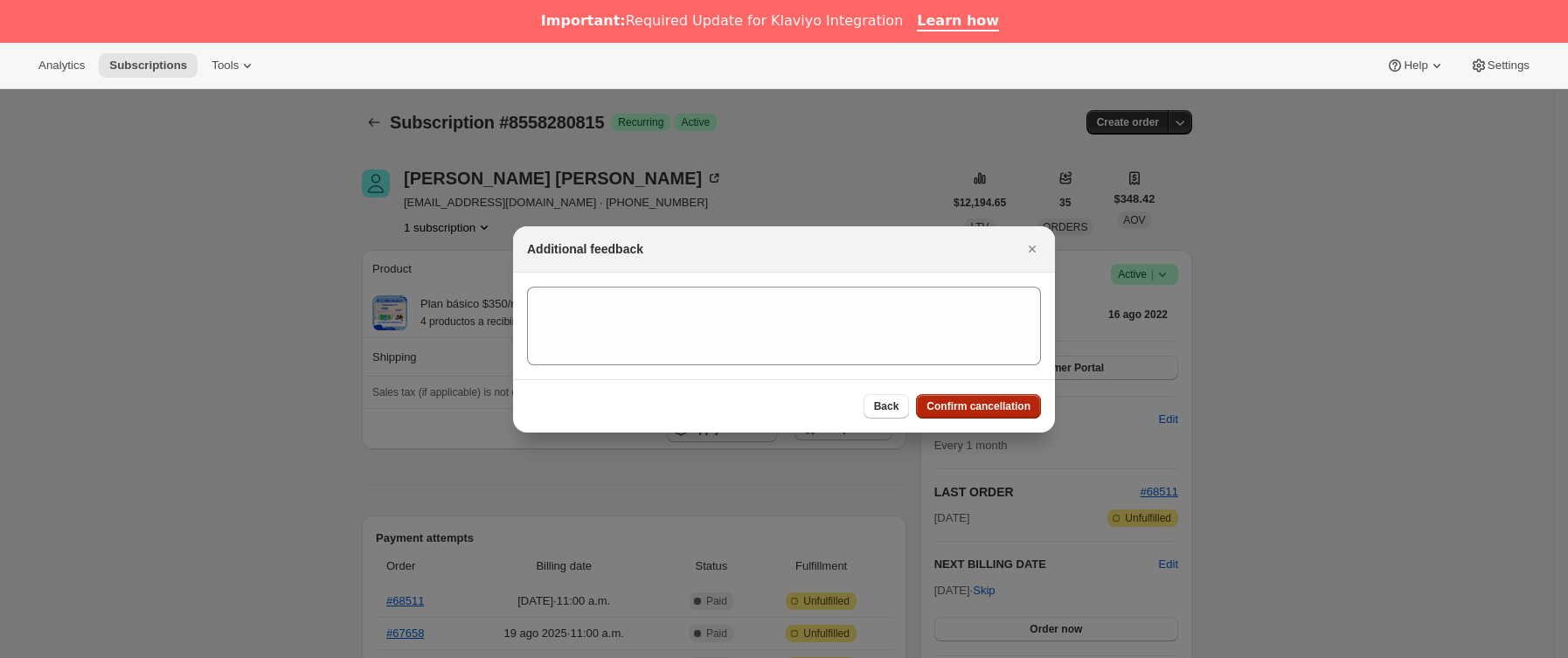
click at [983, 407] on span "Confirm cancellation" at bounding box center [978, 407] width 104 height 14
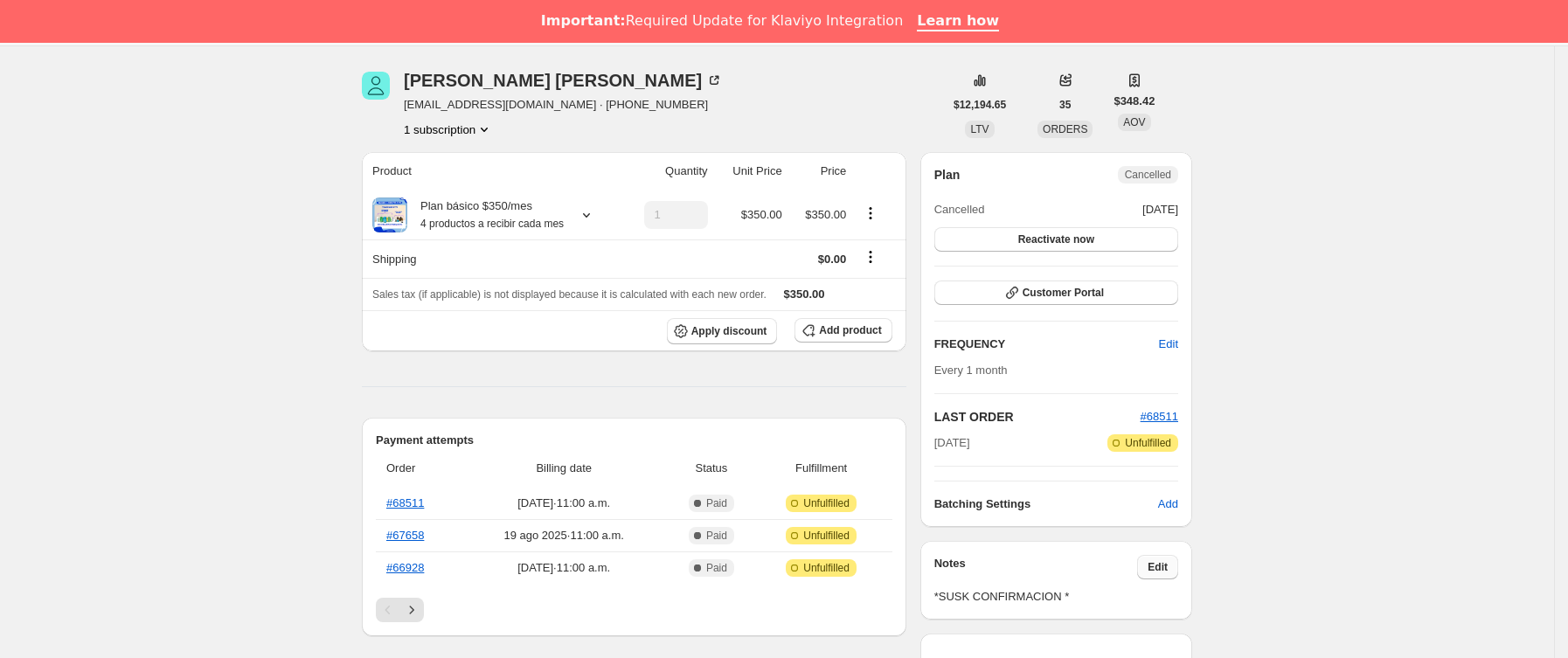
scroll to position [393, 0]
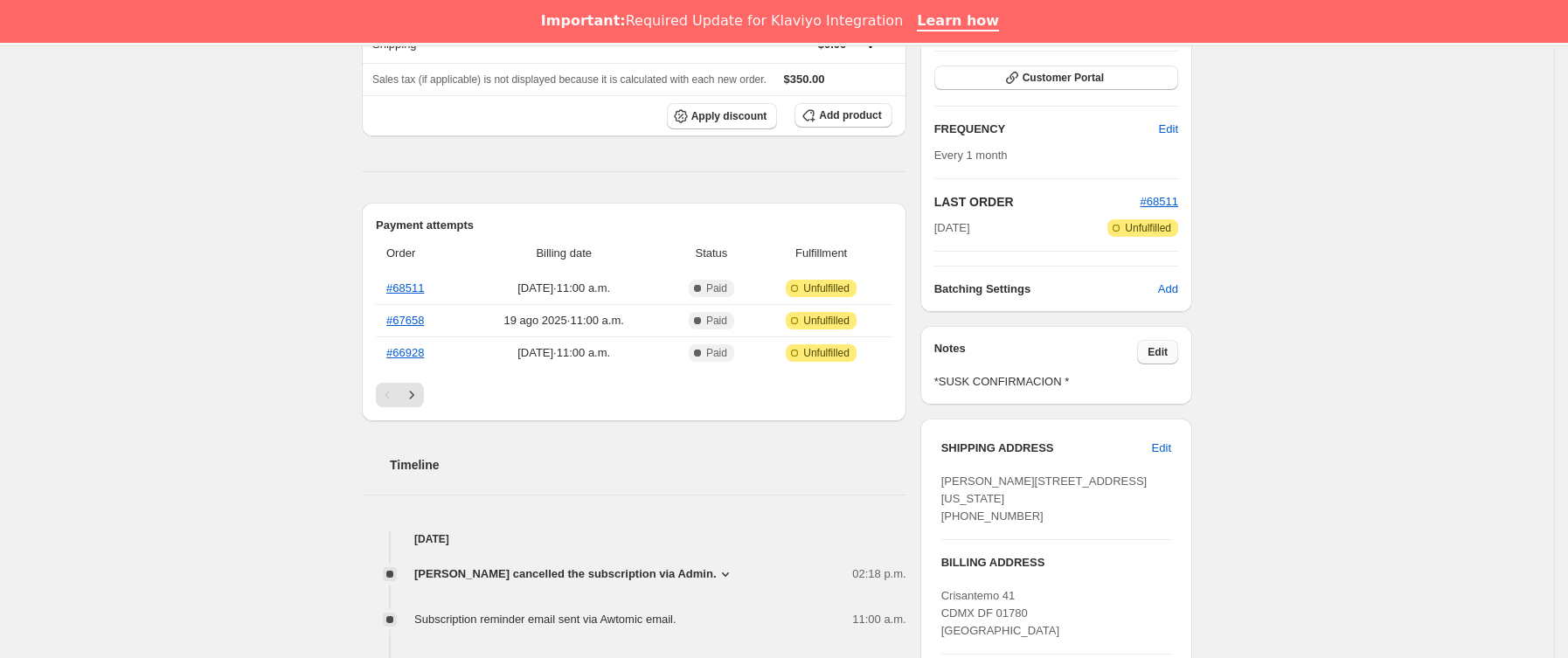
click at [1168, 349] on span "Edit" at bounding box center [1157, 353] width 20 height 14
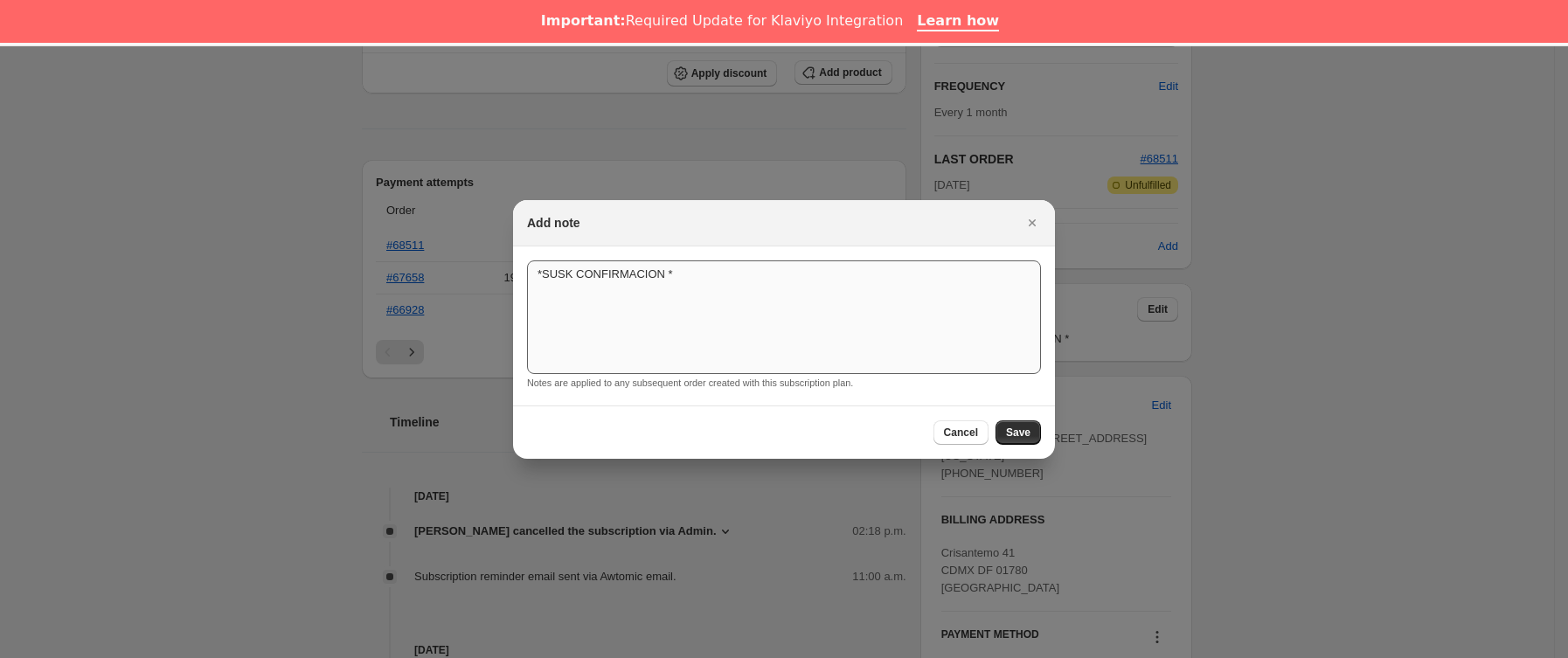
scroll to position [43, 0]
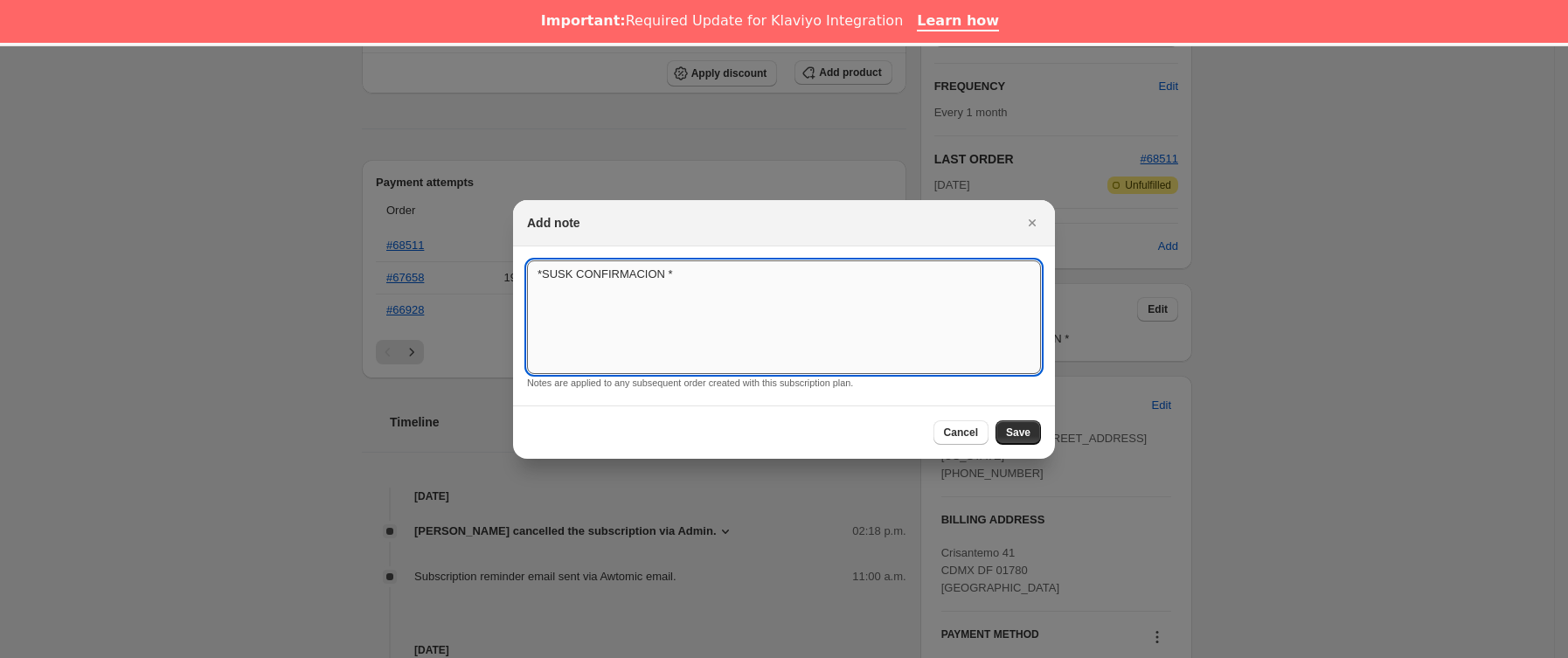
click at [714, 289] on textarea "*SUSK CONFIRMACION *" at bounding box center [783, 317] width 514 height 114
type textarea "*SUSK CONFIRMACION * SIN RESPUESTA"
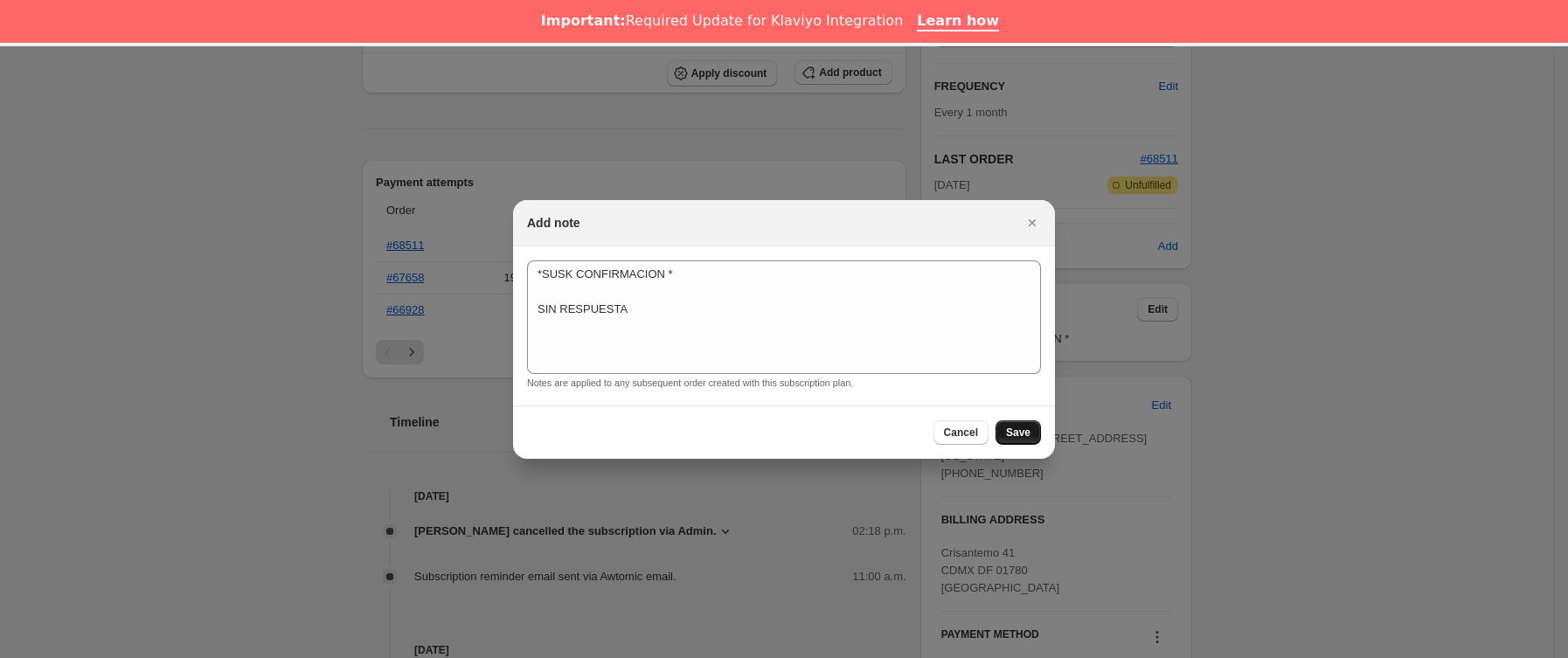
click at [1028, 440] on button "Save" at bounding box center [1018, 432] width 45 height 25
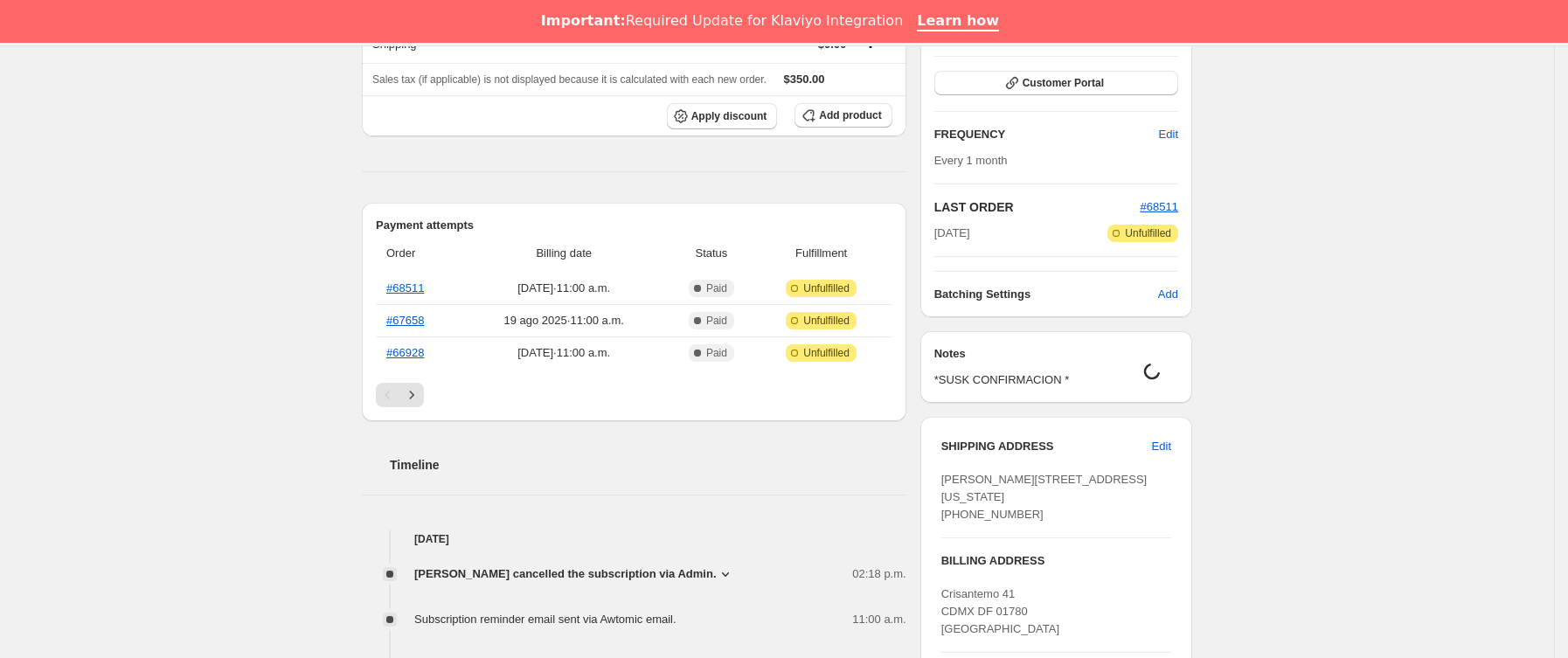
click at [1030, 435] on div "SHIPPING ADDRESS Edit [PERSON_NAME][STREET_ADDRESS][US_STATE] [PHONE_NUMBER] BI…" at bounding box center [1056, 586] width 272 height 340
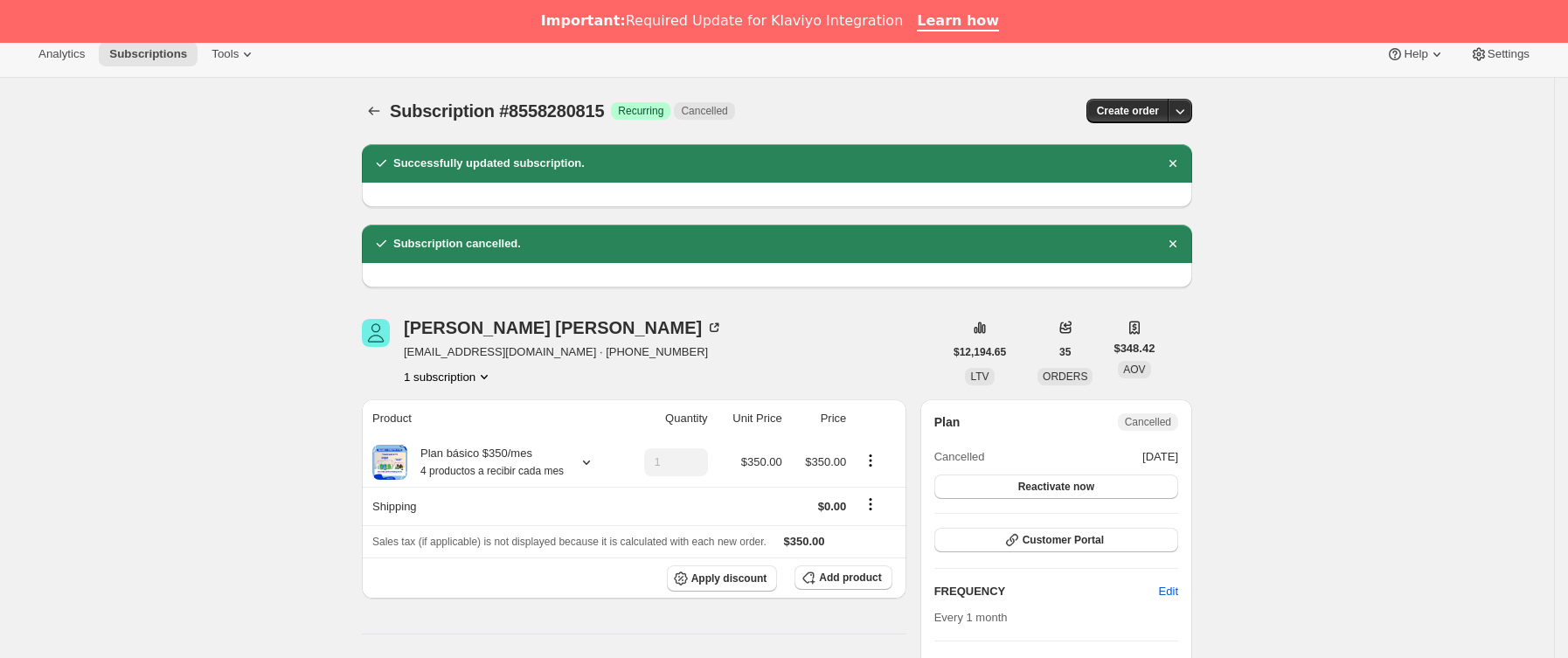
scroll to position [0, 0]
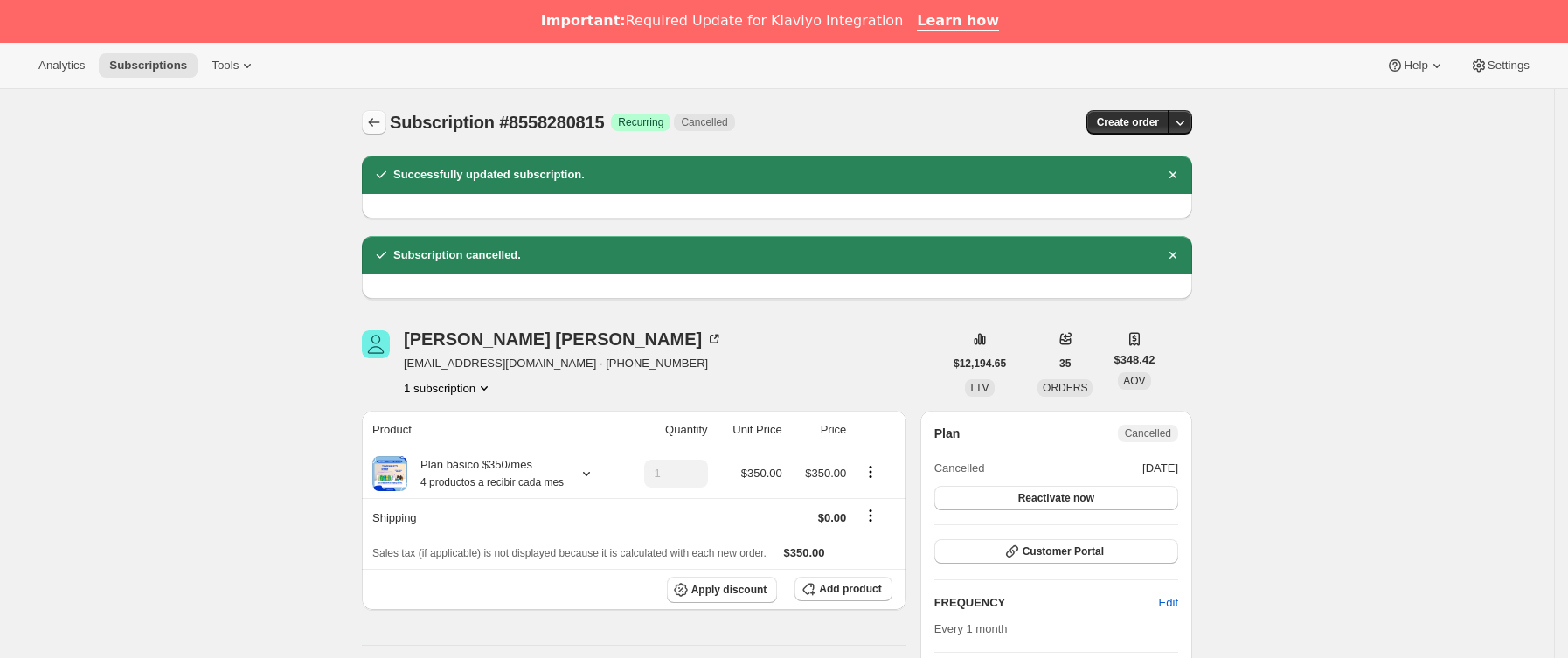
click at [370, 127] on icon "Subscriptions" at bounding box center [374, 123] width 18 height 18
